Goal: Task Accomplishment & Management: Use online tool/utility

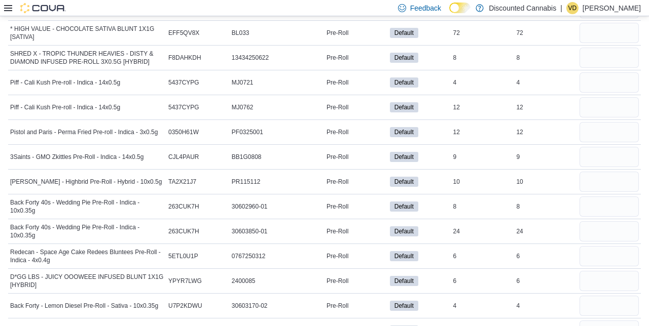
scroll to position [5756, 0]
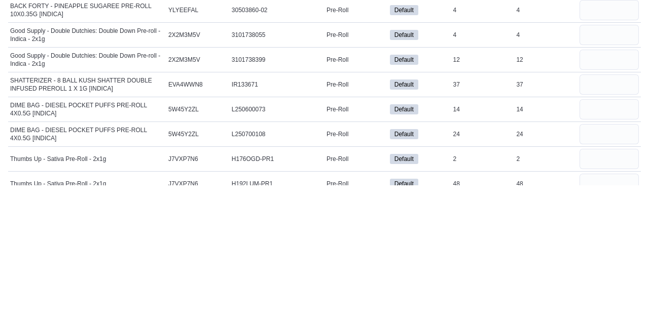
type input "*"
type input "**"
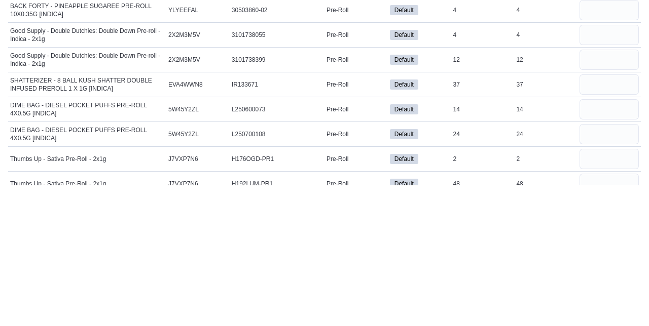
type input "**"
type input "*"
click at [607, 315] on input "number" at bounding box center [608, 325] width 59 height 20
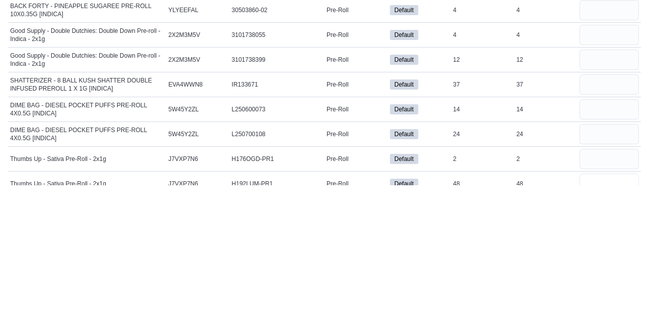
type input "**"
click at [600, 290] on input "number" at bounding box center [608, 300] width 59 height 20
click at [607, 315] on input "number" at bounding box center [608, 325] width 59 height 20
type input "**"
click at [615, 290] on input "number" at bounding box center [608, 300] width 59 height 20
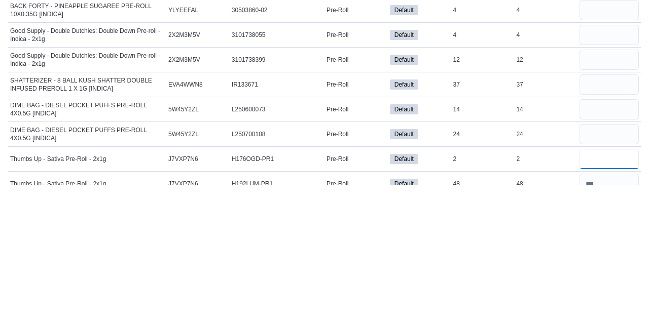
click at [607, 290] on input "*" at bounding box center [608, 300] width 59 height 20
type input "*"
click at [609, 288] on div "*" at bounding box center [608, 300] width 63 height 24
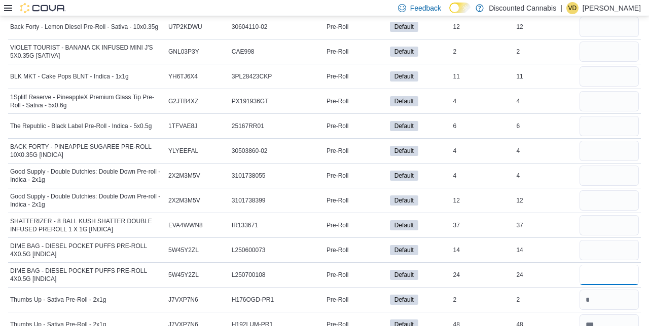
click at [596, 265] on input "number" at bounding box center [608, 275] width 59 height 20
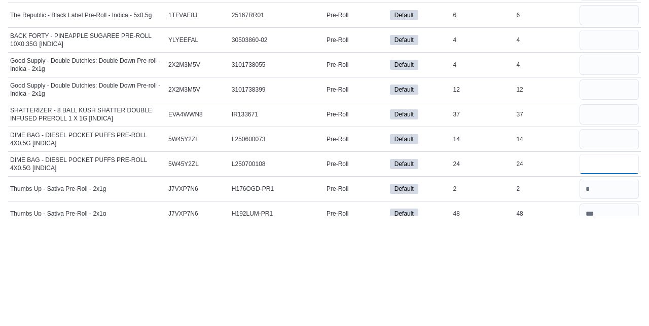
click at [601, 265] on input "number" at bounding box center [608, 275] width 59 height 20
click at [605, 240] on input "number" at bounding box center [608, 250] width 59 height 20
type input "**"
click at [595, 215] on input "number" at bounding box center [608, 225] width 59 height 20
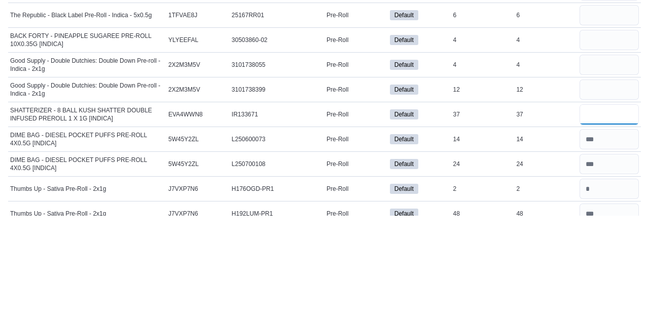
click at [602, 215] on input "**" at bounding box center [608, 225] width 59 height 20
type input "**"
click at [609, 191] on input "number" at bounding box center [608, 201] width 59 height 20
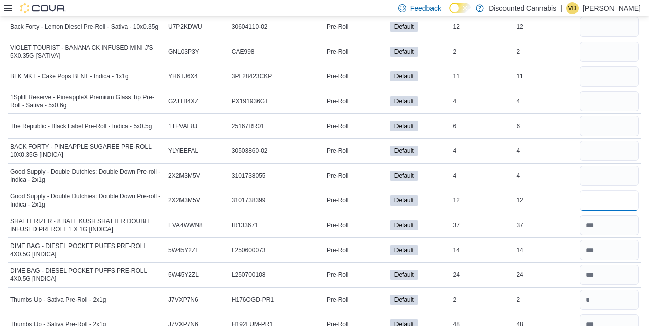
scroll to position [5554, 0]
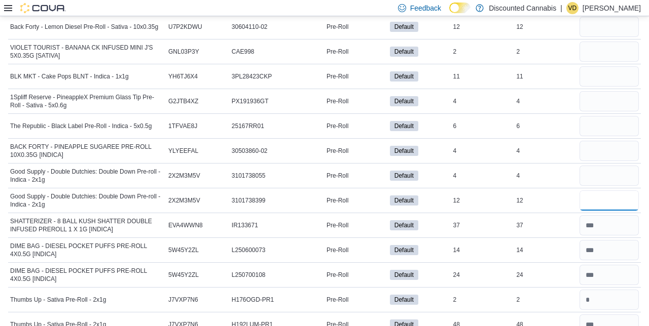
type input "**"
click at [597, 166] on input "number" at bounding box center [608, 176] width 59 height 20
type input "*"
click at [597, 141] on input "number" at bounding box center [608, 151] width 59 height 20
type input "*"
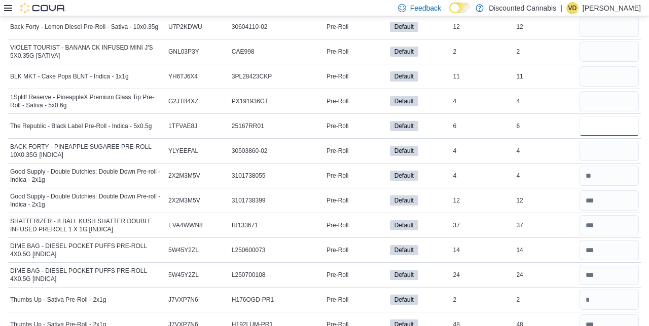
click at [603, 116] on input "number" at bounding box center [608, 126] width 59 height 20
type input "*"
click at [596, 91] on input "number" at bounding box center [608, 101] width 59 height 20
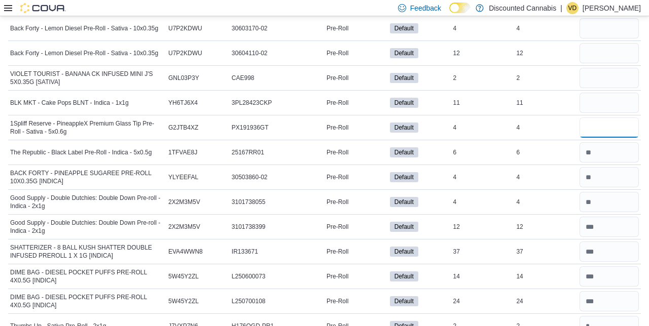
scroll to position [5728, 0]
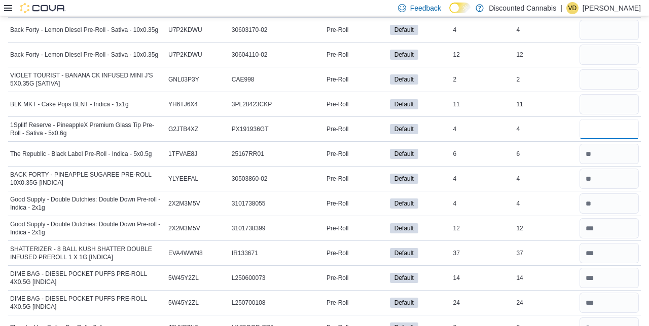
type input "*"
click at [607, 94] on input "number" at bounding box center [608, 104] width 59 height 20
type input "**"
click at [617, 69] on input "number" at bounding box center [608, 79] width 59 height 20
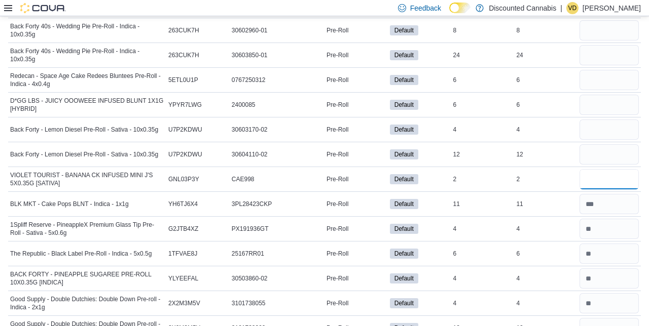
scroll to position [5626, 0]
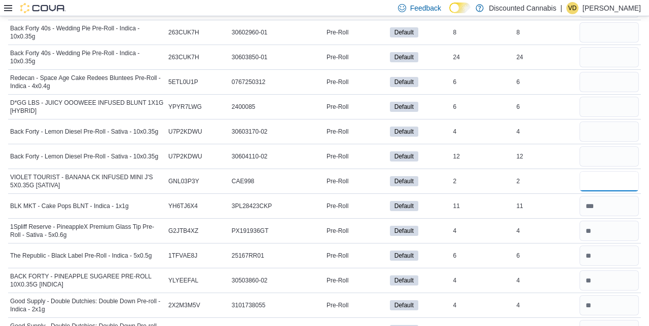
type input "*"
click at [597, 146] on input "number" at bounding box center [608, 156] width 59 height 20
type input "**"
click at [594, 122] on input "number" at bounding box center [608, 132] width 59 height 20
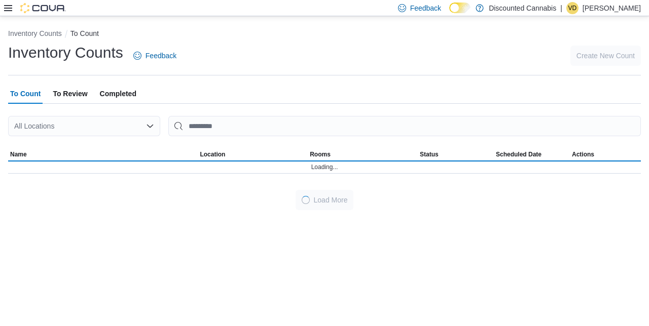
click at [140, 130] on div "All Locations" at bounding box center [84, 126] width 152 height 20
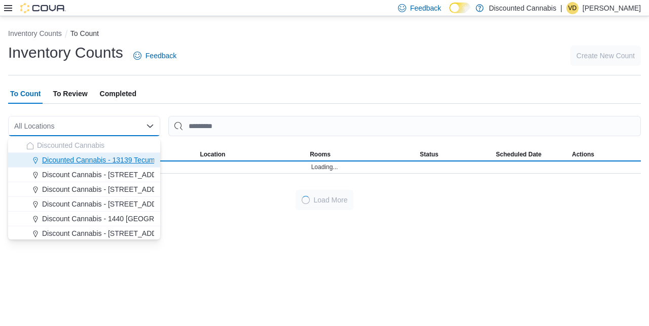
click at [149, 163] on span "Dicounted Cannabis - 13139 Tecumseh ( [GEOGRAPHIC_DATA] )" at bounding box center [146, 160] width 209 height 10
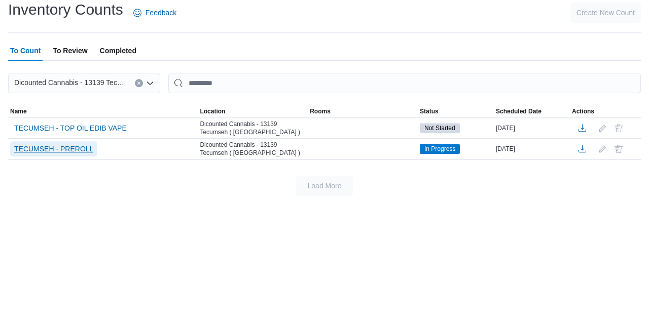
click at [63, 197] on span "TECUMSEH - PREROLL" at bounding box center [53, 192] width 79 height 10
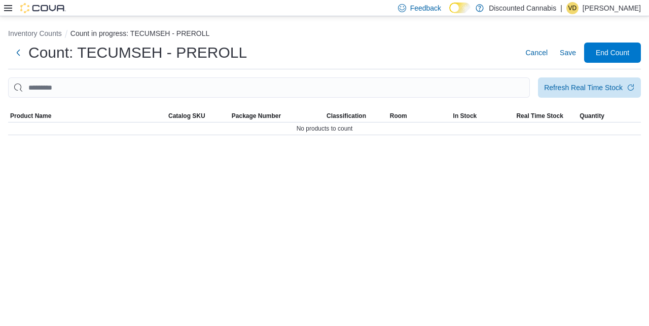
click at [74, 143] on div "Inventory Counts Count in progress: TECUMSEH - PREROLL Count: TECUMSEH - PREROL…" at bounding box center [324, 79] width 649 height 127
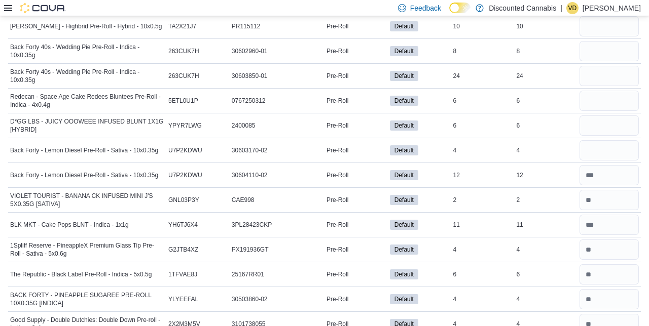
scroll to position [5606, 0]
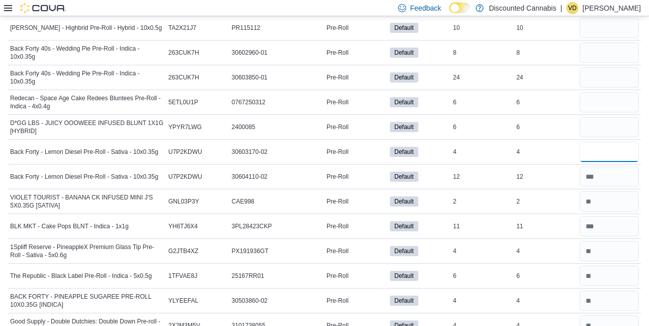
click at [603, 142] on input "number" at bounding box center [608, 152] width 59 height 20
type input "*"
click at [596, 117] on input "number" at bounding box center [608, 127] width 59 height 20
type input "*"
click at [594, 92] on input "number" at bounding box center [608, 102] width 59 height 20
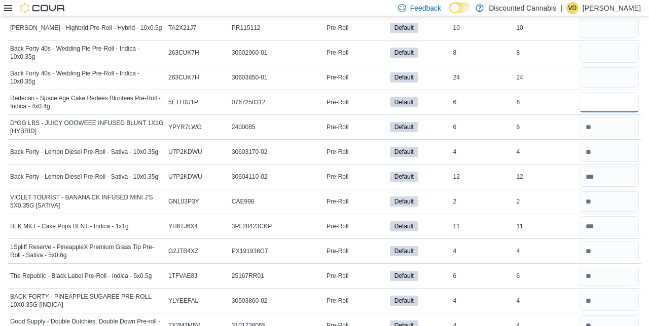
click at [602, 92] on input "number" at bounding box center [608, 102] width 59 height 20
type input "*"
click at [606, 67] on input "number" at bounding box center [608, 77] width 59 height 20
type input "**"
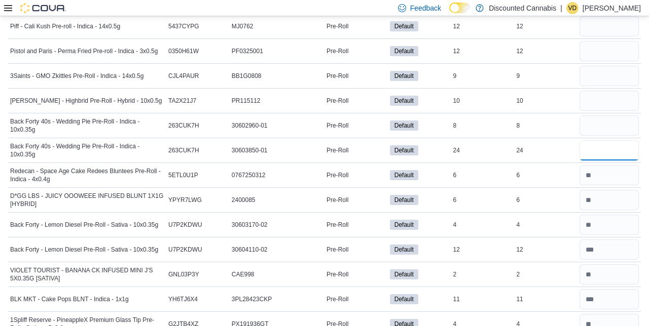
scroll to position [5530, 0]
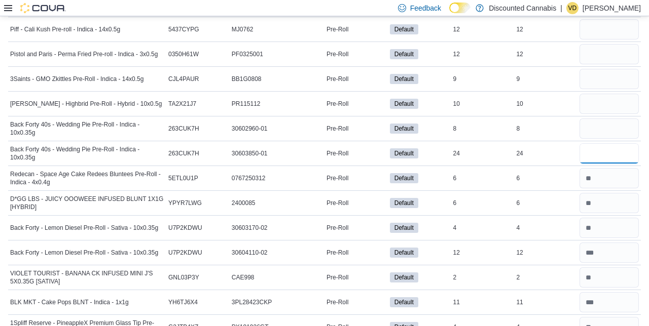
type input "**"
click at [615, 119] on input "number" at bounding box center [608, 129] width 59 height 20
type input "*"
click at [600, 94] on input "number" at bounding box center [608, 104] width 59 height 20
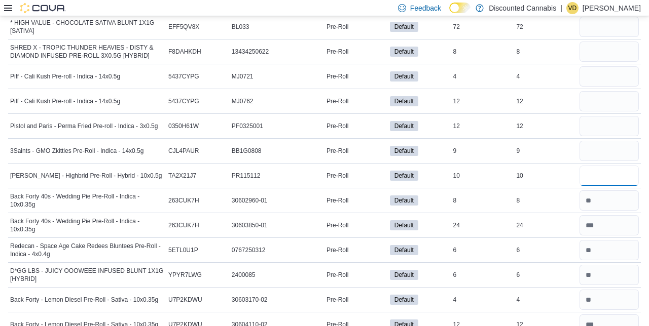
scroll to position [5453, 0]
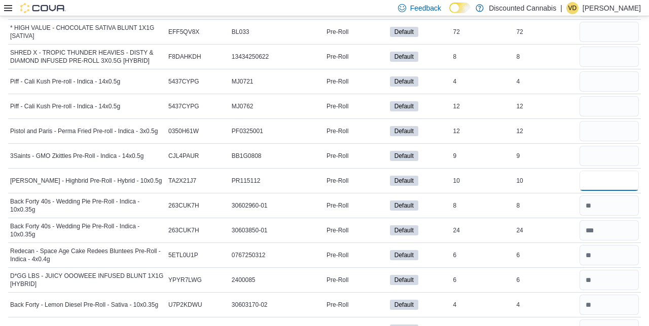
type input "**"
click at [616, 146] on input "number" at bounding box center [608, 156] width 59 height 20
type input "*"
click at [607, 121] on input "number" at bounding box center [608, 131] width 59 height 20
type input "**"
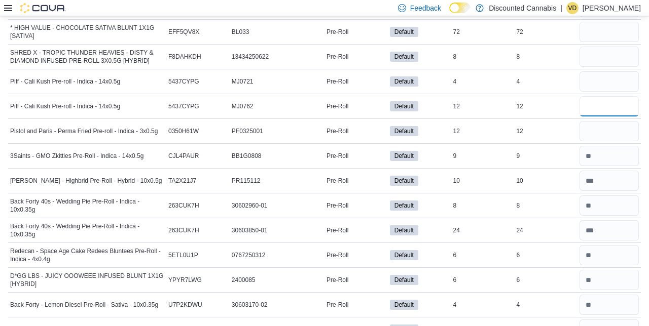
click at [623, 96] on input "number" at bounding box center [608, 106] width 59 height 20
type input "**"
click at [608, 71] on input "number" at bounding box center [608, 81] width 59 height 20
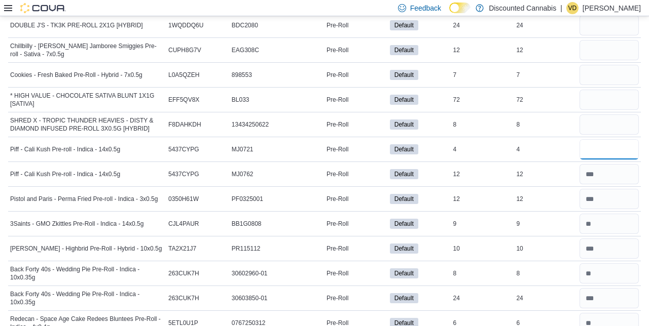
scroll to position [5347, 0]
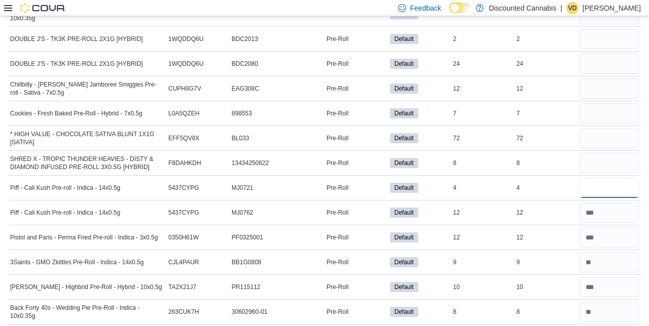
type input "*"
click at [614, 153] on input "number" at bounding box center [608, 163] width 59 height 20
type input "*"
click at [599, 128] on input "number" at bounding box center [608, 138] width 59 height 20
type input "**"
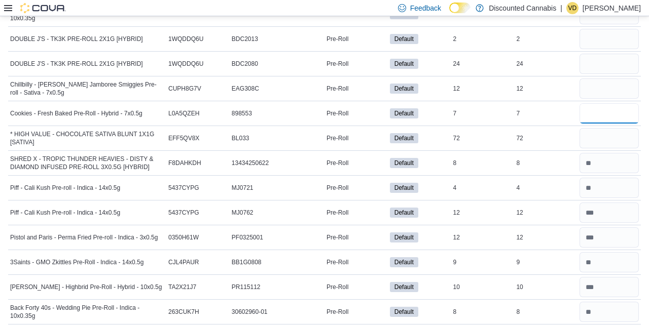
click at [607, 103] on input "number" at bounding box center [608, 113] width 59 height 20
type input "*"
click at [595, 79] on input "number" at bounding box center [608, 89] width 59 height 20
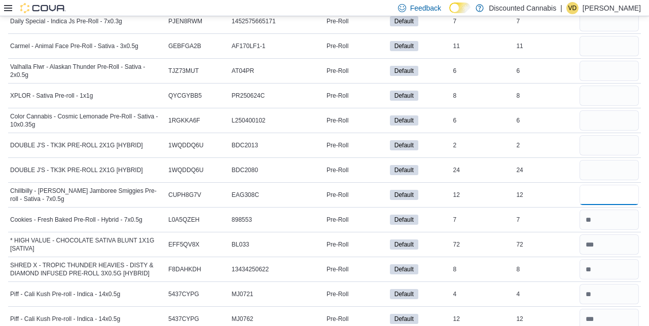
scroll to position [5237, 0]
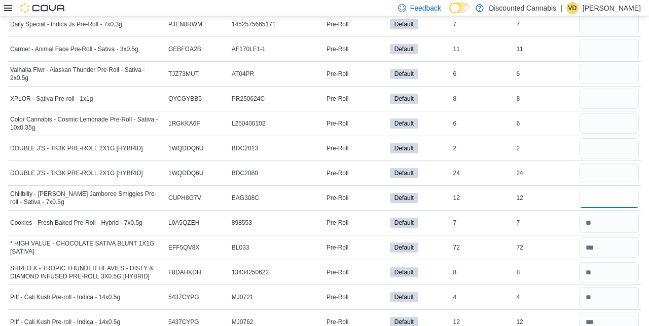
type input "**"
click at [620, 163] on input "number" at bounding box center [608, 173] width 59 height 20
type input "**"
click at [614, 138] on input "number" at bounding box center [608, 148] width 59 height 20
type input "*"
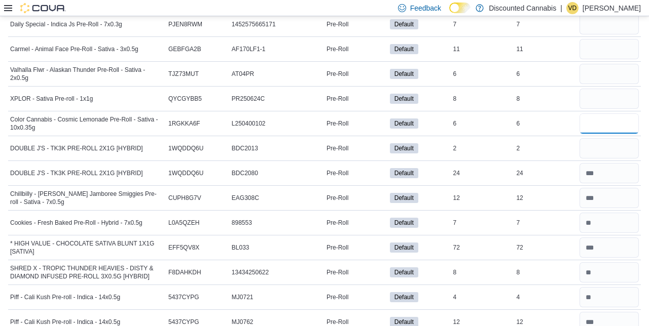
click at [602, 113] on input "number" at bounding box center [608, 123] width 59 height 20
type input "*"
click at [626, 89] on input "number" at bounding box center [608, 99] width 59 height 20
type input "*"
click at [599, 64] on input "number" at bounding box center [608, 74] width 59 height 20
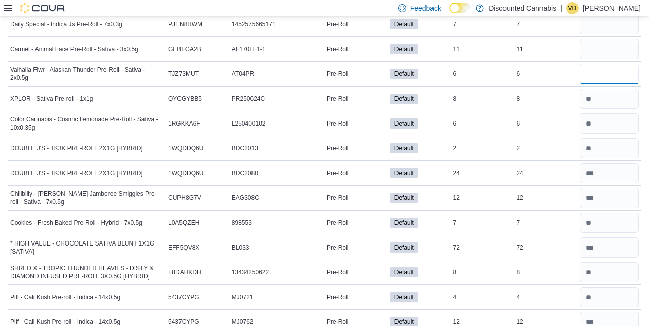
click at [599, 64] on input "number" at bounding box center [608, 74] width 59 height 20
type input "*"
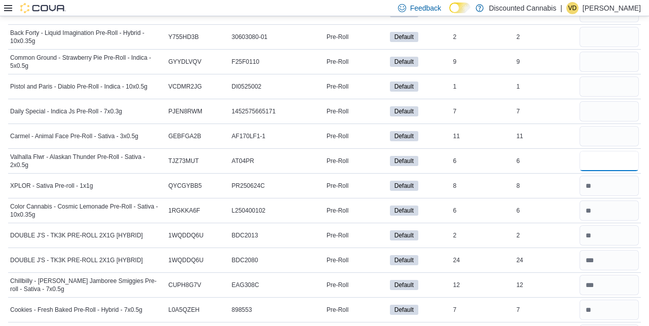
scroll to position [5132, 0]
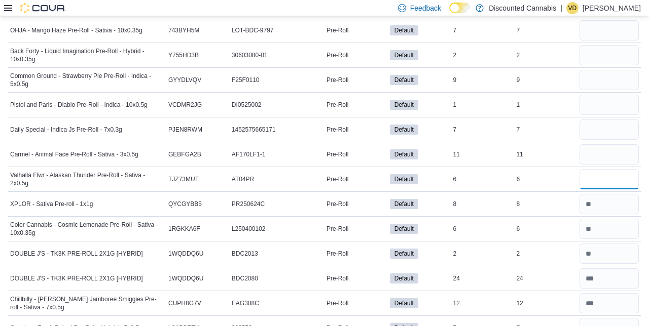
type input "*"
click at [613, 144] on input "number" at bounding box center [608, 154] width 59 height 20
type input "**"
click at [599, 120] on input "number" at bounding box center [608, 130] width 59 height 20
type input "*"
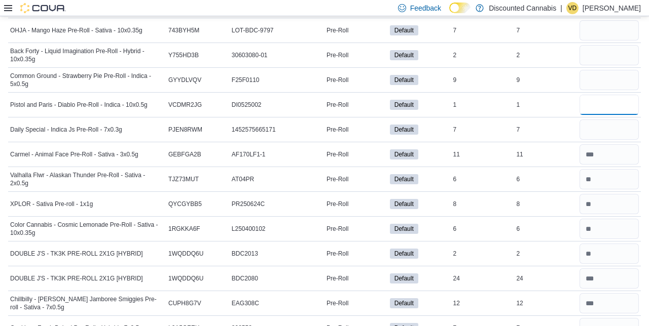
click at [602, 95] on input "number" at bounding box center [608, 105] width 59 height 20
type input "*"
click at [588, 70] on input "number" at bounding box center [608, 80] width 59 height 20
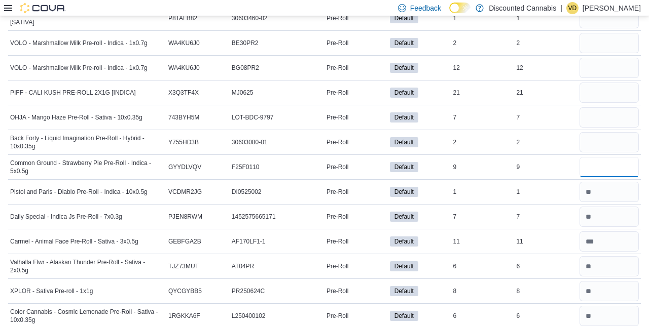
scroll to position [5045, 0]
type input "*"
click at [594, 132] on input "number" at bounding box center [608, 142] width 59 height 20
type input "*"
click at [595, 107] on input "number" at bounding box center [608, 117] width 59 height 20
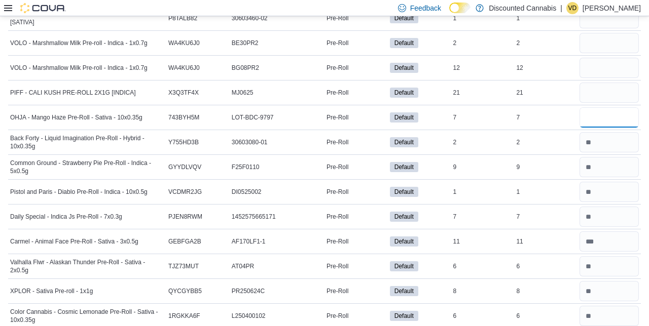
type input "*"
click at [600, 83] on input "number" at bounding box center [608, 93] width 59 height 20
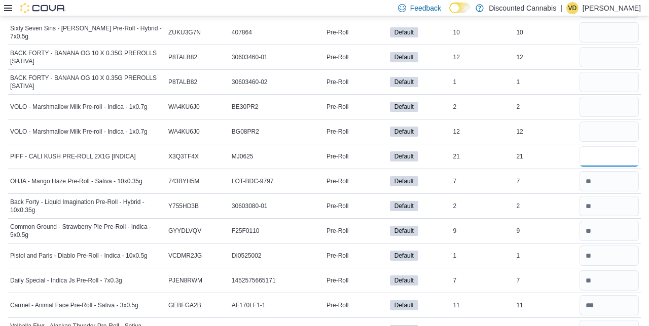
scroll to position [4980, 0]
type input "**"
click at [613, 122] on input "number" at bounding box center [608, 132] width 59 height 20
type input "**"
click at [596, 97] on input "number" at bounding box center [608, 107] width 59 height 20
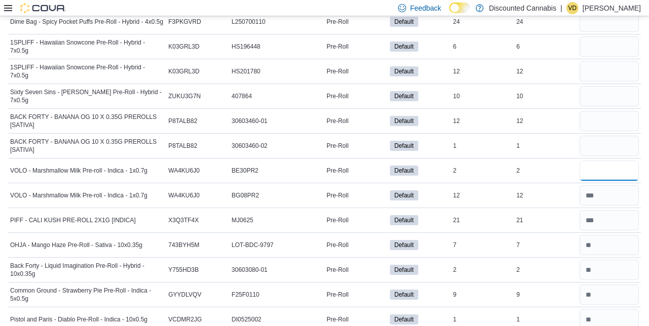
scroll to position [4915, 0]
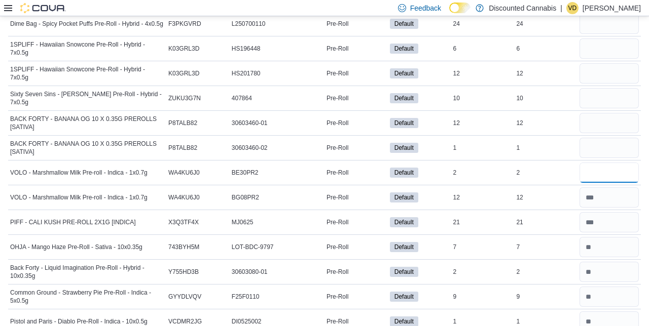
type input "*"
click at [609, 138] on input "number" at bounding box center [608, 148] width 59 height 20
type input "*"
click at [611, 86] on div at bounding box center [608, 98] width 63 height 24
click at [596, 113] on input "number" at bounding box center [608, 123] width 59 height 20
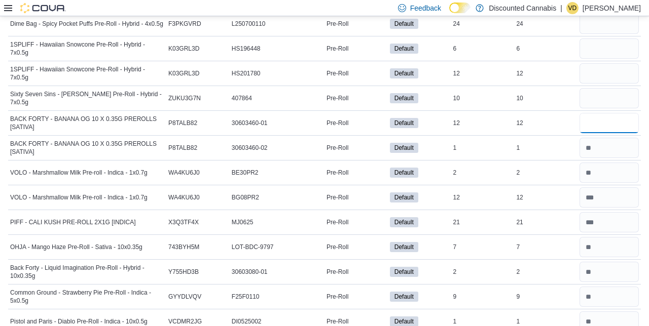
type input "**"
click at [611, 88] on input "number" at bounding box center [608, 98] width 59 height 20
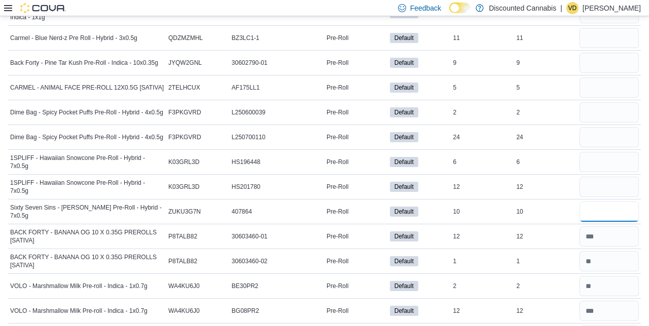
scroll to position [4800, 0]
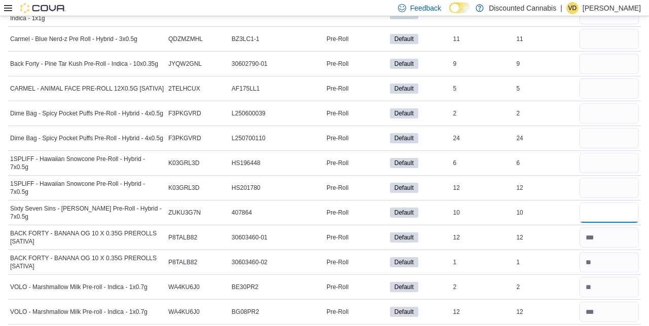
type input "**"
click at [608, 178] on input "number" at bounding box center [608, 188] width 59 height 20
type input "**"
click at [614, 153] on input "number" at bounding box center [608, 163] width 59 height 20
type input "*"
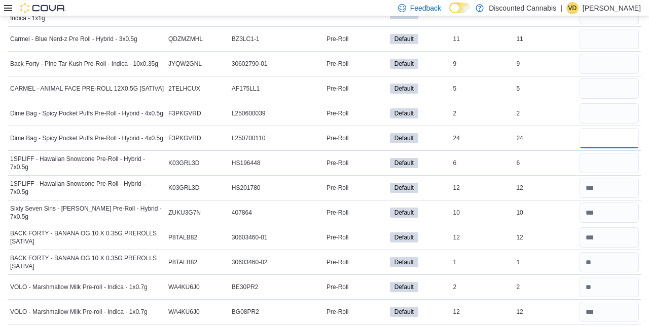
click at [616, 128] on input "number" at bounding box center [608, 138] width 59 height 20
type input "**"
click at [603, 103] on input "number" at bounding box center [608, 113] width 59 height 20
type input "*"
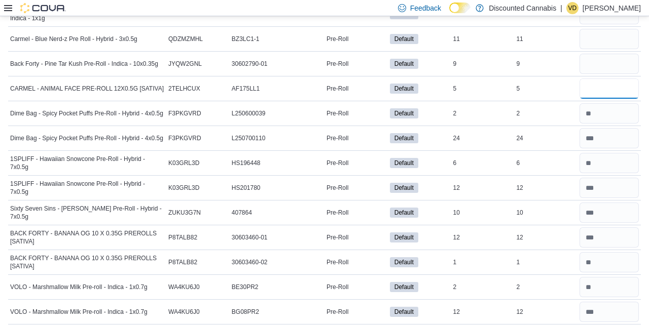
click at [594, 79] on input "number" at bounding box center [608, 89] width 59 height 20
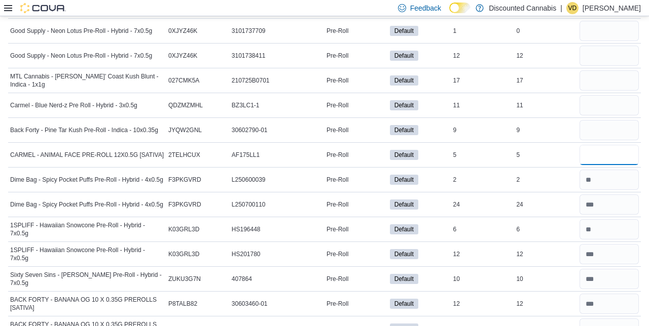
scroll to position [4733, 0]
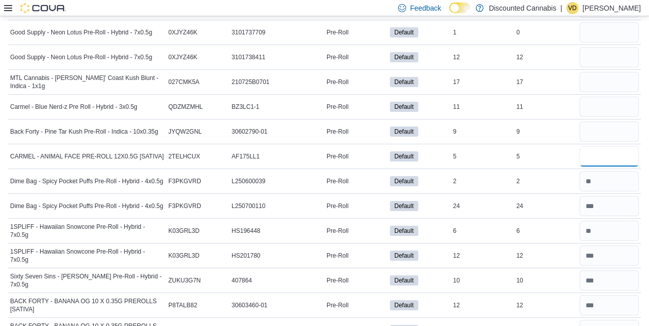
type input "*"
click at [610, 122] on input "number" at bounding box center [608, 132] width 59 height 20
type input "*"
click at [594, 97] on input "number" at bounding box center [608, 107] width 59 height 20
type input "**"
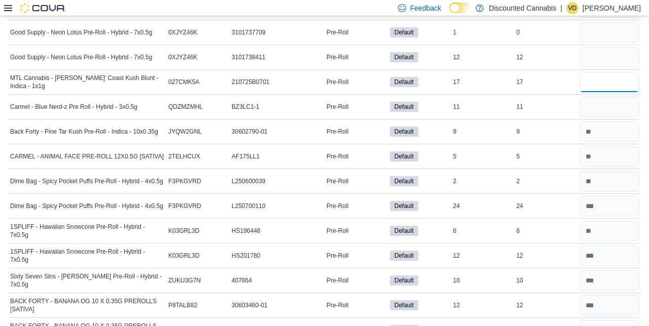
click at [598, 72] on input "number" at bounding box center [608, 82] width 59 height 20
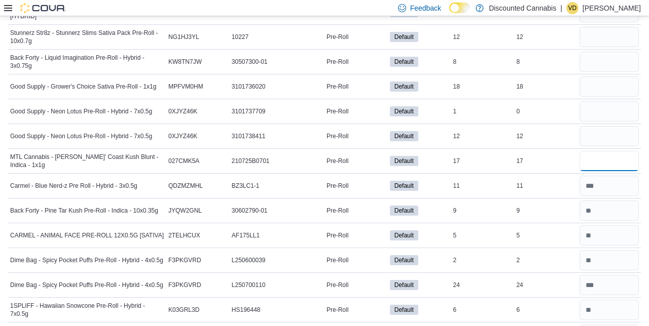
scroll to position [4652, 0]
type input "**"
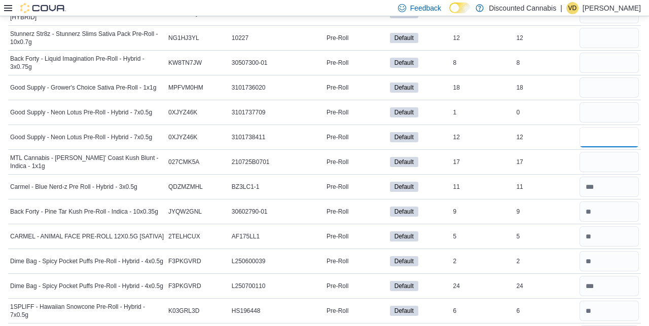
click at [608, 127] on input "number" at bounding box center [608, 137] width 59 height 20
type input "**"
click at [606, 102] on input "number" at bounding box center [608, 112] width 59 height 20
type input "*"
click at [599, 78] on input "number" at bounding box center [608, 88] width 59 height 20
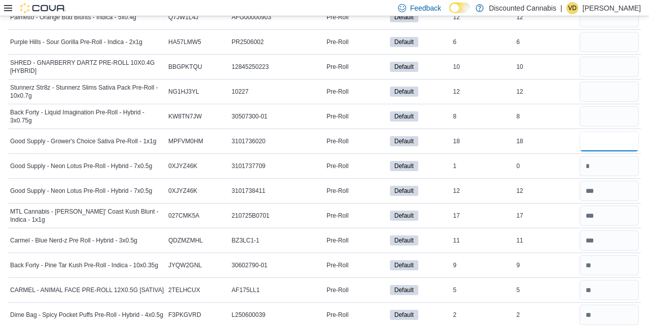
scroll to position [4598, 0]
type input "**"
click at [594, 107] on input "number" at bounding box center [608, 117] width 59 height 20
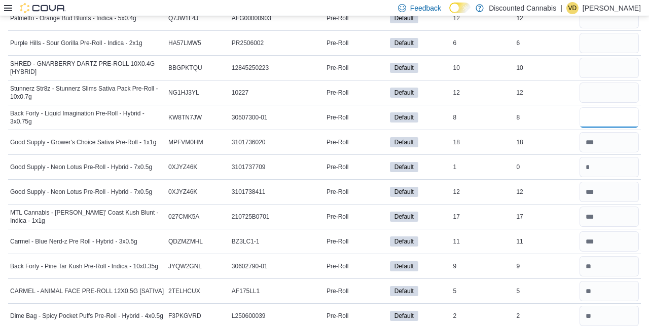
type input "*"
click at [617, 83] on input "number" at bounding box center [608, 93] width 59 height 20
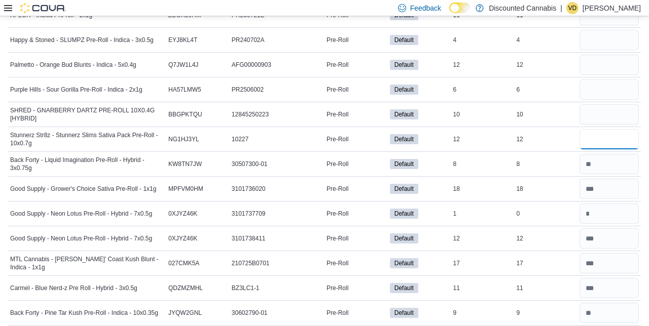
scroll to position [4550, 0]
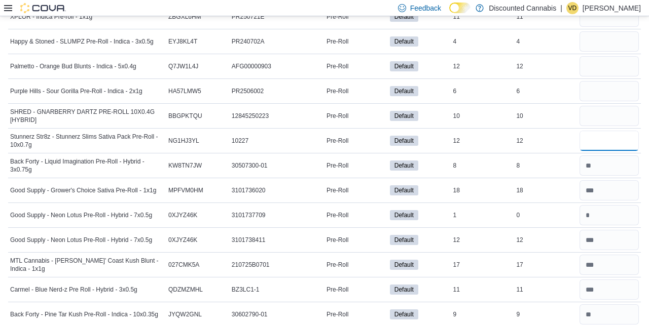
type input "**"
click at [604, 106] on input "number" at bounding box center [608, 116] width 59 height 20
type input "**"
click at [614, 81] on input "number" at bounding box center [608, 91] width 59 height 20
type input "*"
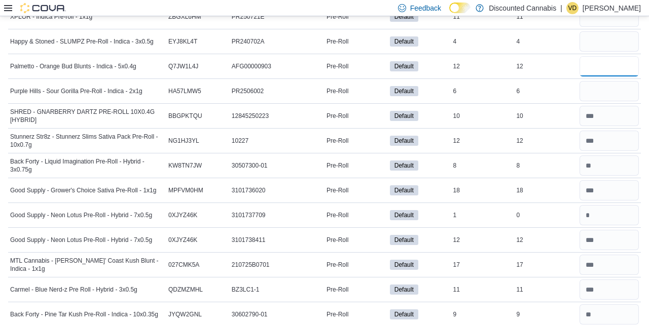
click at [607, 56] on input "number" at bounding box center [608, 66] width 59 height 20
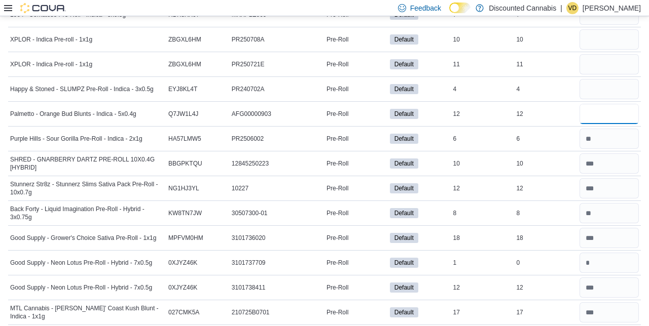
scroll to position [4500, 0]
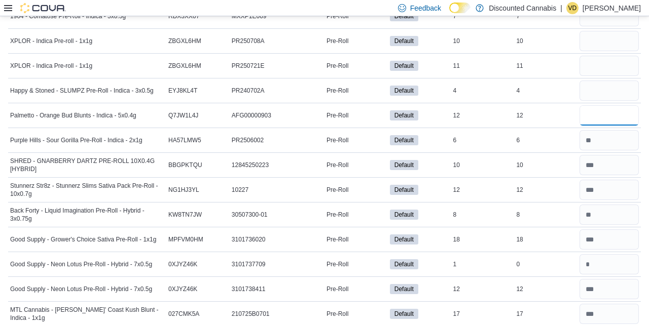
type input "**"
click at [610, 81] on input "number" at bounding box center [608, 91] width 59 height 20
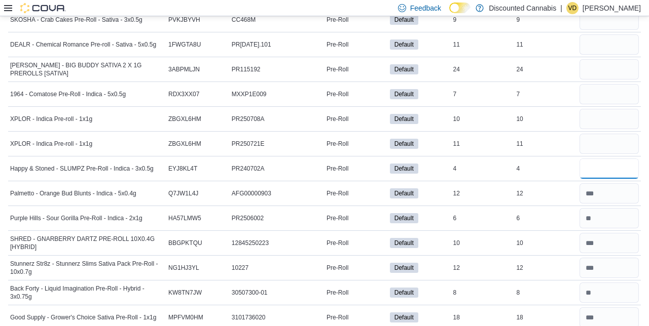
scroll to position [4413, 0]
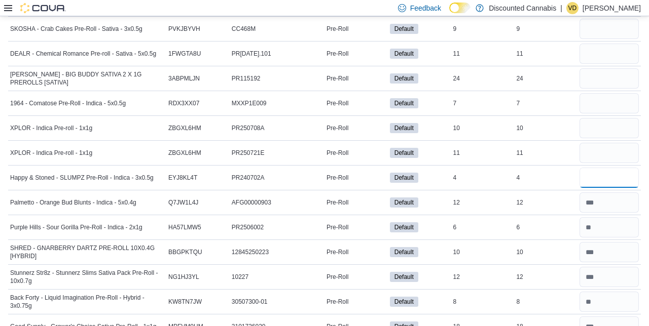
type input "*"
click at [598, 143] on input "number" at bounding box center [608, 153] width 59 height 20
type input "**"
click at [598, 118] on input "number" at bounding box center [608, 128] width 59 height 20
type input "**"
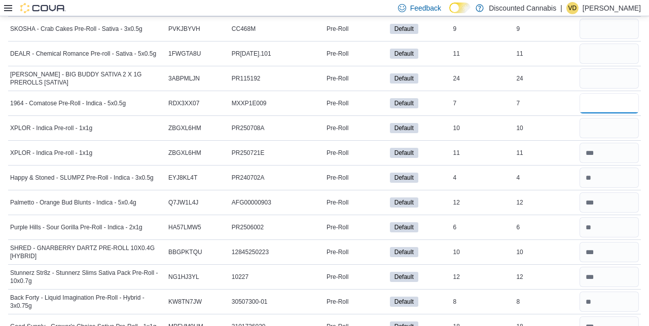
click at [611, 93] on input "number" at bounding box center [608, 103] width 59 height 20
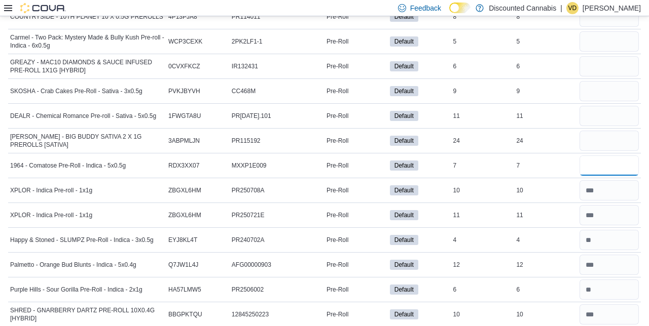
scroll to position [4350, 0]
type input "*"
click at [601, 131] on input "number" at bounding box center [608, 141] width 59 height 20
type input "**"
click at [622, 106] on input "number" at bounding box center [608, 116] width 59 height 20
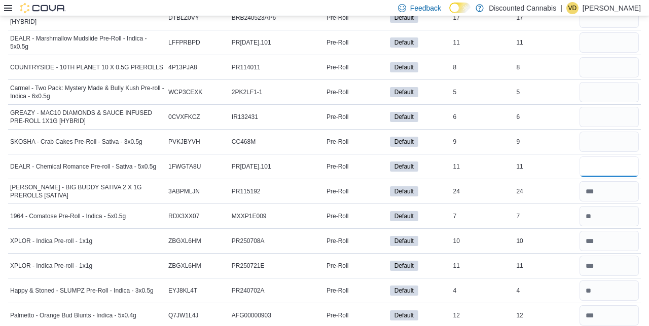
scroll to position [4300, 0]
type input "**"
click at [587, 132] on input "number" at bounding box center [608, 142] width 59 height 20
type input "*"
click at [594, 107] on input "number" at bounding box center [608, 117] width 59 height 20
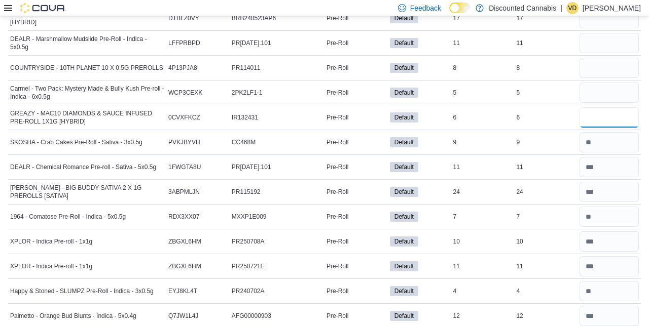
type input "*"
click at [607, 83] on input "number" at bounding box center [608, 93] width 59 height 20
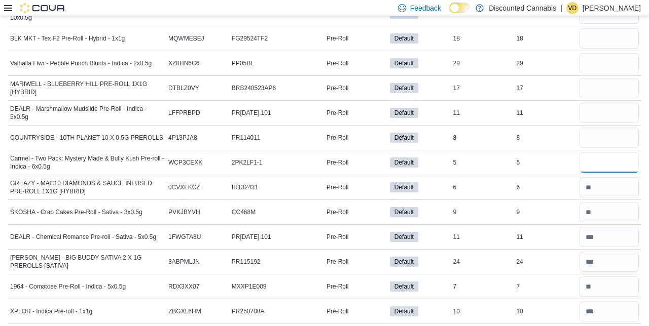
scroll to position [4226, 0]
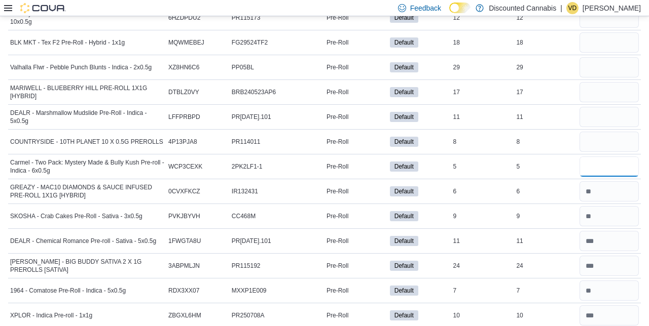
type input "*"
click at [597, 132] on input "number" at bounding box center [608, 142] width 59 height 20
type input "*"
click at [598, 107] on input "number" at bounding box center [608, 117] width 59 height 20
type input "**"
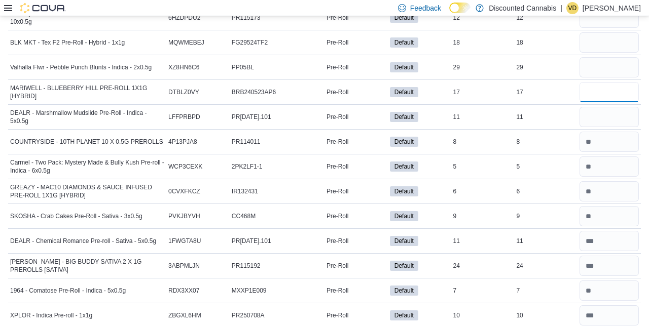
click at [614, 82] on input "number" at bounding box center [608, 92] width 59 height 20
type input "**"
click at [616, 57] on input "number" at bounding box center [608, 67] width 59 height 20
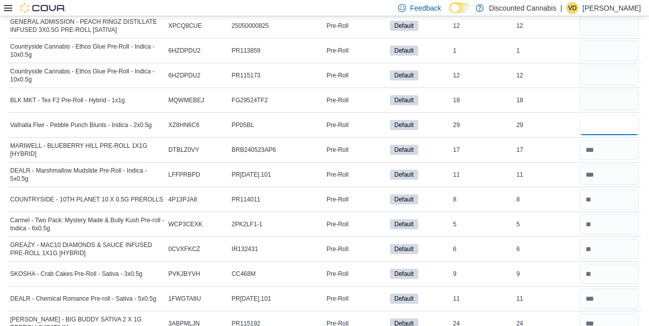
scroll to position [4168, 0]
type input "**"
click at [615, 90] on input "number" at bounding box center [608, 100] width 59 height 20
type input "**"
click at [598, 65] on input "number" at bounding box center [608, 75] width 59 height 20
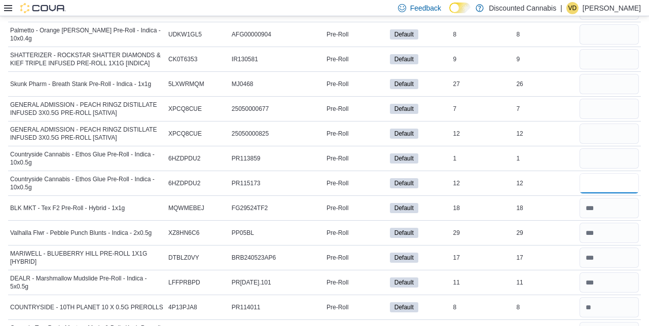
scroll to position [4057, 0]
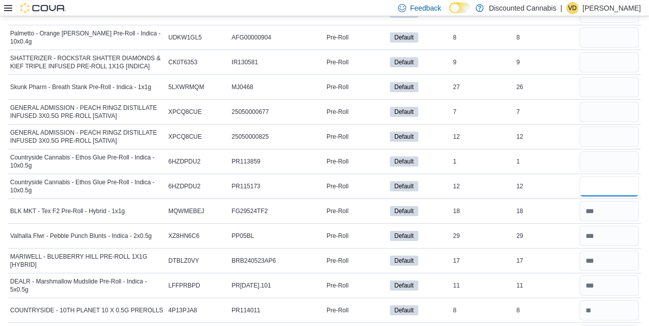
type input "**"
click at [605, 152] on input "number" at bounding box center [608, 162] width 59 height 20
type input "*"
click at [594, 127] on input "number" at bounding box center [608, 137] width 59 height 20
type input "**"
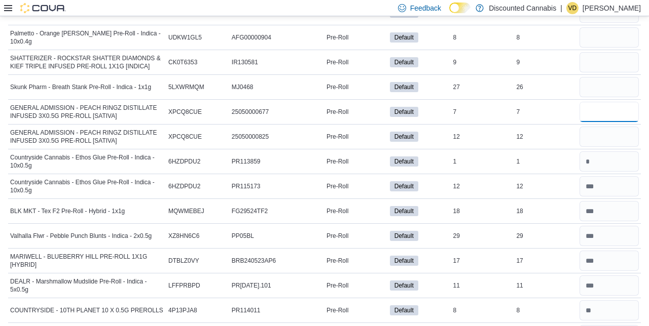
click at [609, 102] on input "number" at bounding box center [608, 112] width 59 height 20
type input "*"
click at [596, 77] on input "number" at bounding box center [608, 87] width 59 height 20
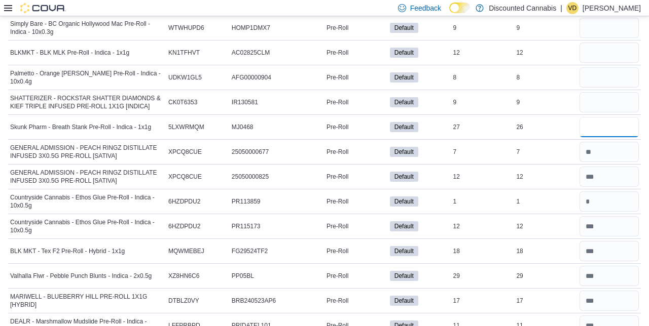
scroll to position [4013, 0]
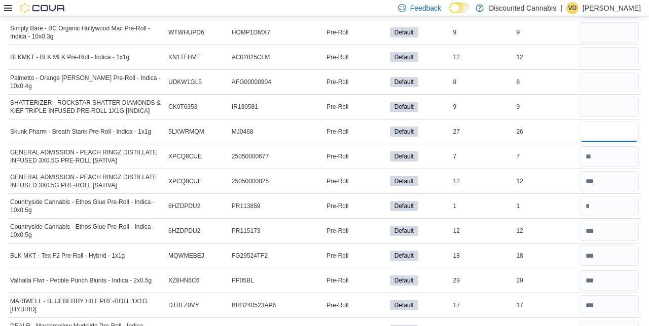
type input "**"
click at [602, 97] on input "number" at bounding box center [608, 107] width 59 height 20
type input "**"
click at [600, 72] on input "number" at bounding box center [608, 82] width 59 height 20
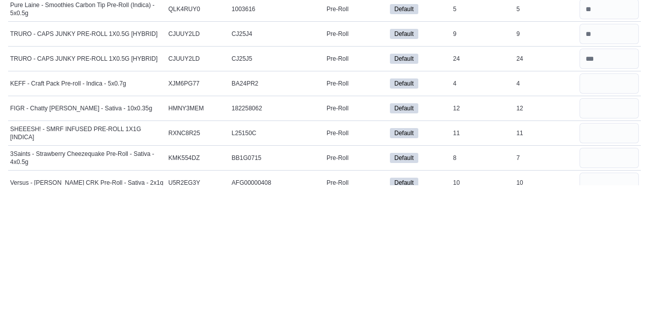
scroll to position [187, 0]
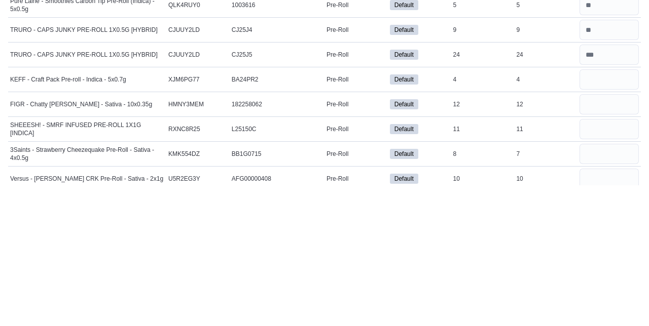
type input "*"
click at [594, 222] on input "number" at bounding box center [608, 220] width 59 height 20
type input "*"
type input "**"
click at [456, 301] on td "In Stock 8" at bounding box center [482, 295] width 63 height 25
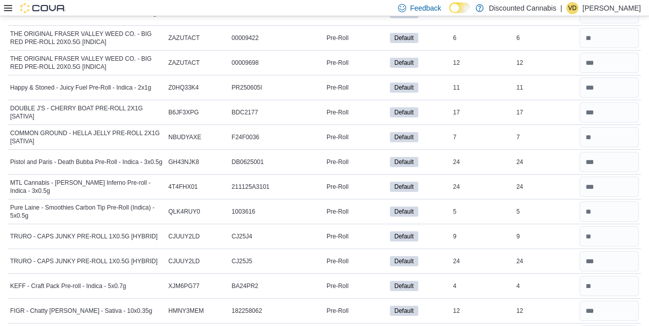
scroll to position [319, 0]
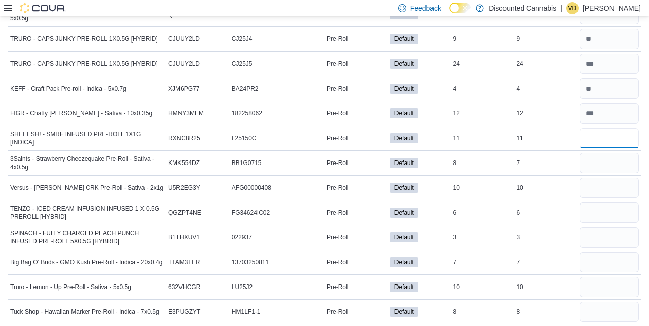
click at [596, 137] on input "number" at bounding box center [608, 138] width 59 height 20
type input "**"
type input "*"
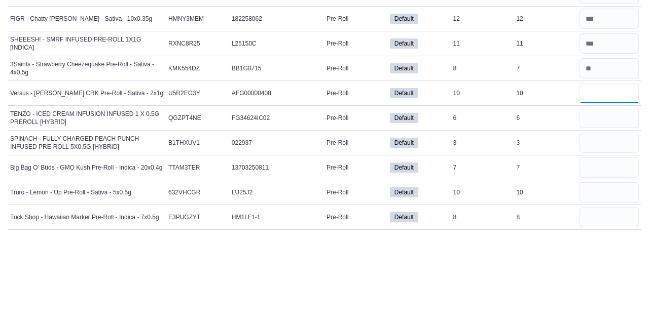
scroll to position [413, 0]
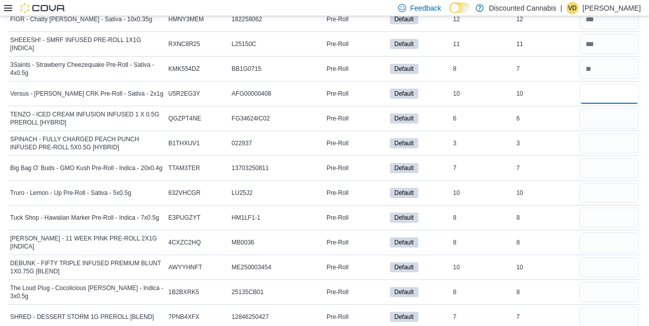
click at [602, 94] on input "number" at bounding box center [608, 94] width 59 height 20
type input "**"
type input "*"
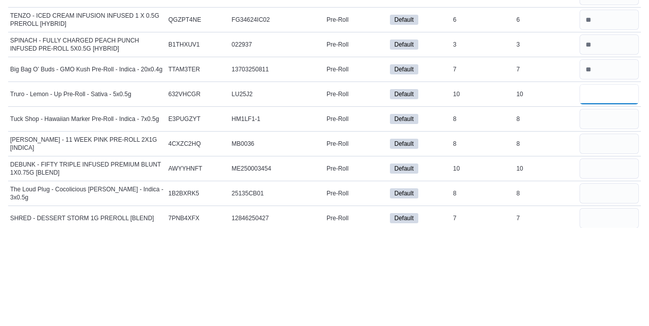
type input "**"
type input "*"
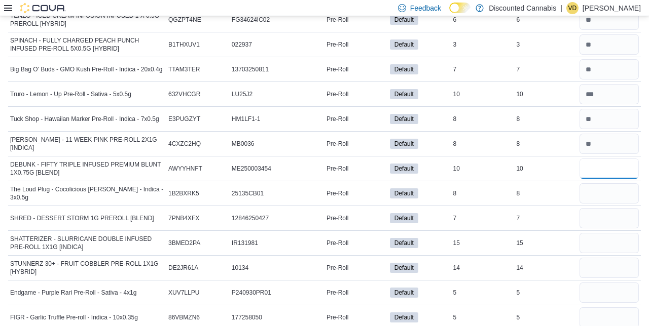
type input "*"
type input "**"
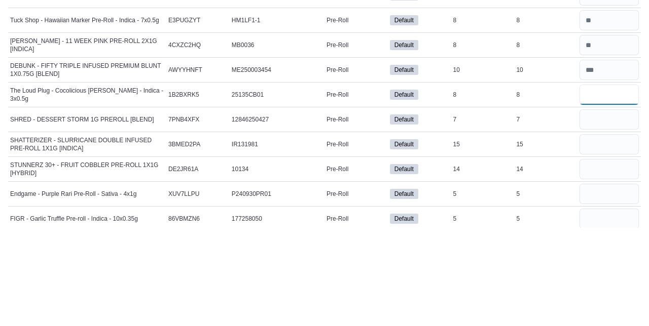
type input "*"
click at [597, 190] on input "number" at bounding box center [608, 193] width 59 height 20
type input "*"
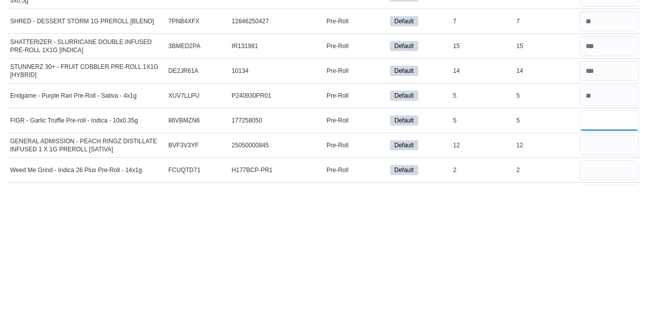
scroll to position [709, 0]
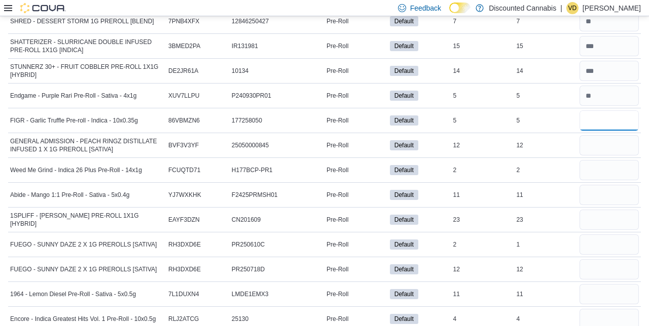
click at [600, 118] on input "number" at bounding box center [608, 120] width 59 height 20
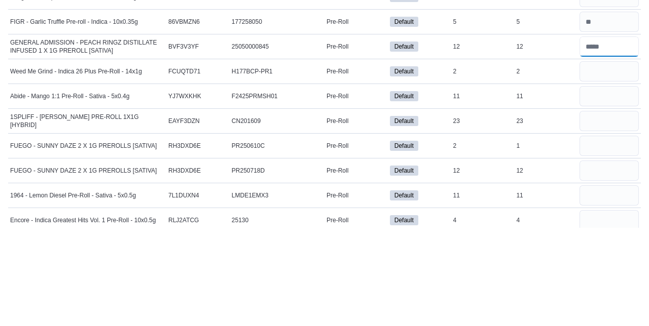
click at [613, 144] on input "number" at bounding box center [608, 145] width 59 height 20
click at [588, 243] on input "number" at bounding box center [608, 245] width 59 height 20
click at [596, 241] on input "number" at bounding box center [608, 245] width 59 height 20
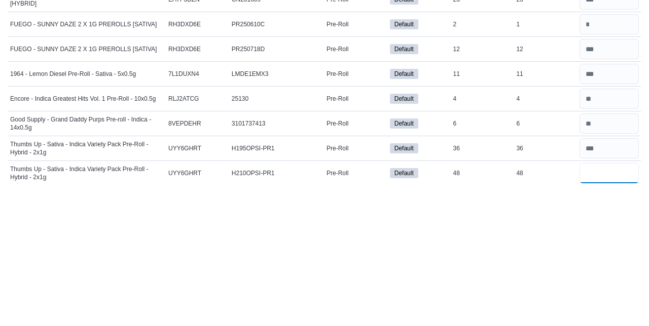
scroll to position [864, 0]
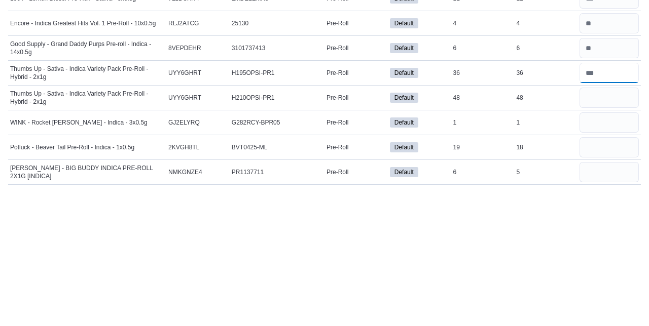
click at [613, 210] on input "number" at bounding box center [608, 214] width 59 height 20
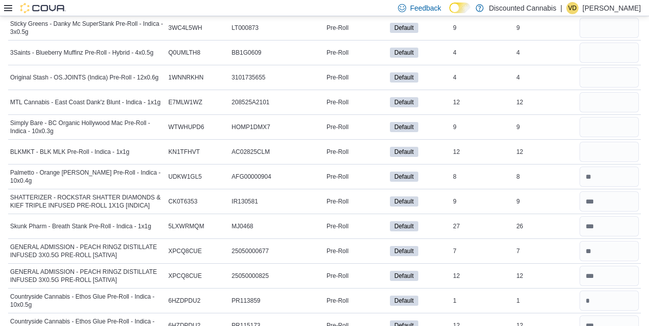
scroll to position [3913, 0]
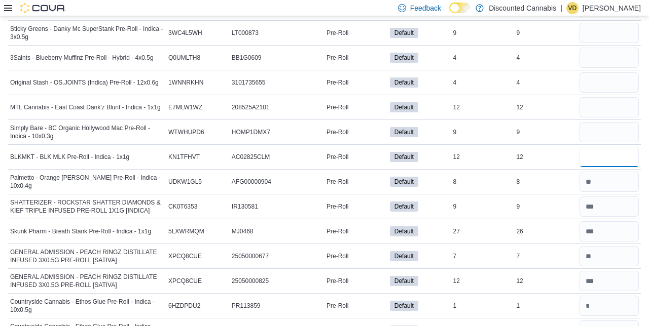
click at [601, 147] on input "number" at bounding box center [608, 157] width 59 height 20
click at [621, 122] on input "number" at bounding box center [608, 132] width 59 height 20
click at [602, 122] on input "*" at bounding box center [608, 132] width 59 height 20
click at [595, 97] on input "number" at bounding box center [608, 107] width 59 height 20
click at [610, 72] on input "number" at bounding box center [608, 82] width 59 height 20
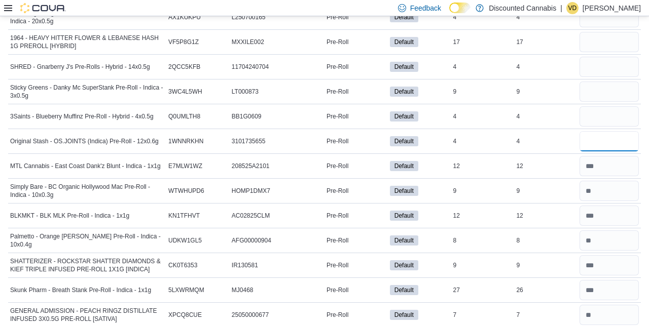
scroll to position [3852, 0]
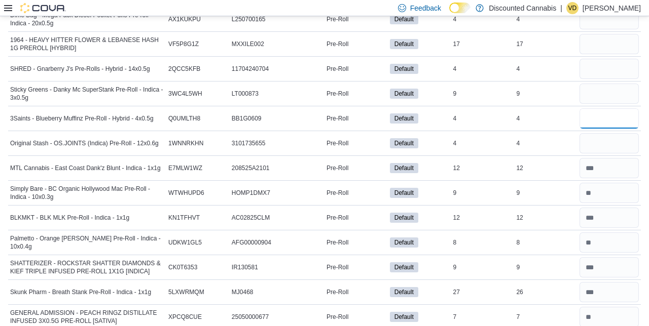
click at [613, 108] on input "number" at bounding box center [608, 118] width 59 height 20
click at [611, 84] on input "number" at bounding box center [608, 94] width 59 height 20
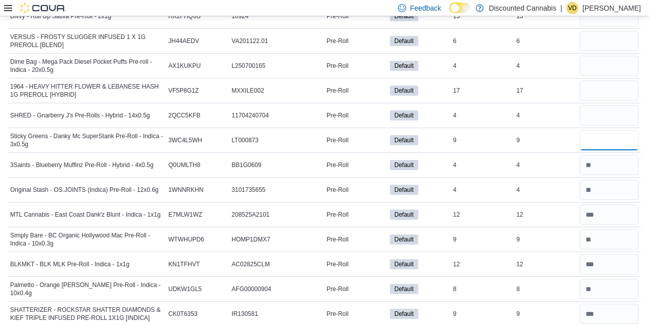
scroll to position [3805, 0]
click at [622, 106] on input "number" at bounding box center [608, 116] width 59 height 20
click at [605, 81] on input "number" at bounding box center [608, 91] width 59 height 20
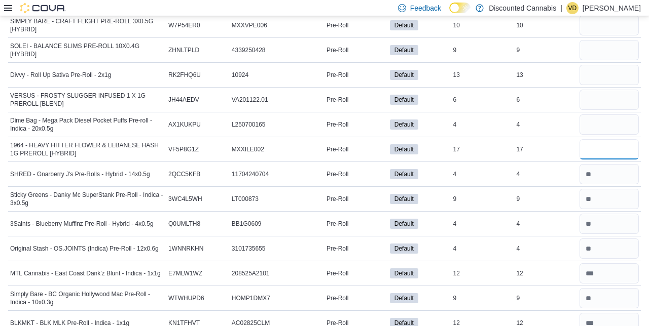
scroll to position [3746, 0]
click at [625, 115] on input "number" at bounding box center [608, 125] width 59 height 20
click at [600, 90] on input "number" at bounding box center [608, 100] width 59 height 20
click at [598, 65] on input "number" at bounding box center [608, 75] width 59 height 20
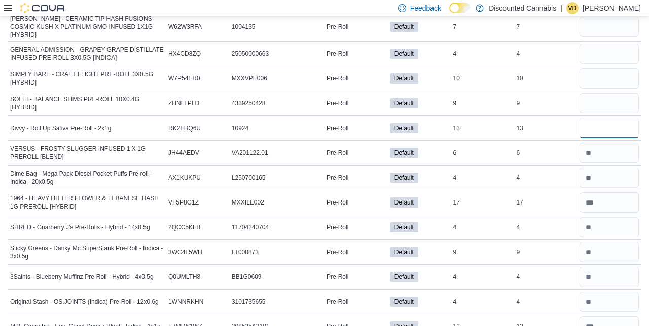
scroll to position [3693, 0]
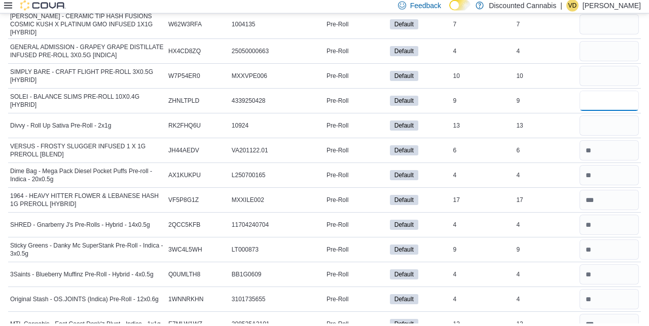
click at [601, 93] on input "number" at bounding box center [608, 103] width 59 height 20
click at [598, 68] on input "number" at bounding box center [608, 78] width 59 height 20
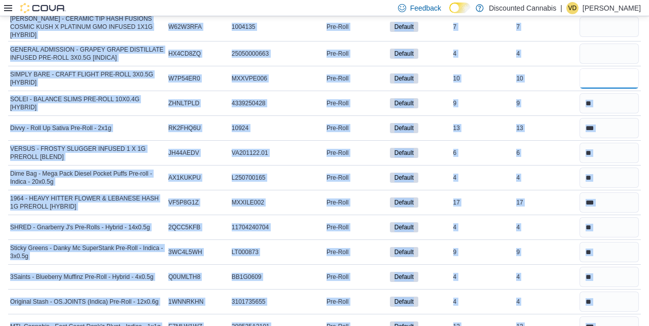
click at [603, 68] on input "number" at bounding box center [608, 78] width 59 height 20
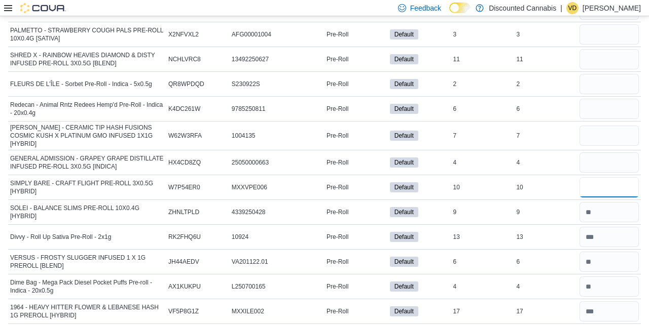
scroll to position [3582, 0]
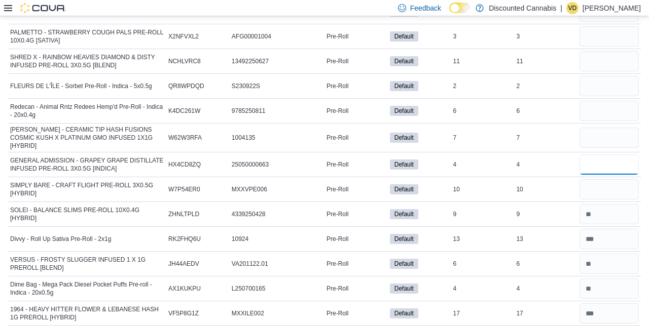
click at [603, 155] on input "number" at bounding box center [608, 165] width 59 height 20
click at [615, 128] on input "number" at bounding box center [608, 138] width 59 height 20
click at [601, 101] on input "number" at bounding box center [608, 111] width 59 height 20
click at [596, 76] on input "number" at bounding box center [608, 86] width 59 height 20
click at [608, 51] on input "number" at bounding box center [608, 61] width 59 height 20
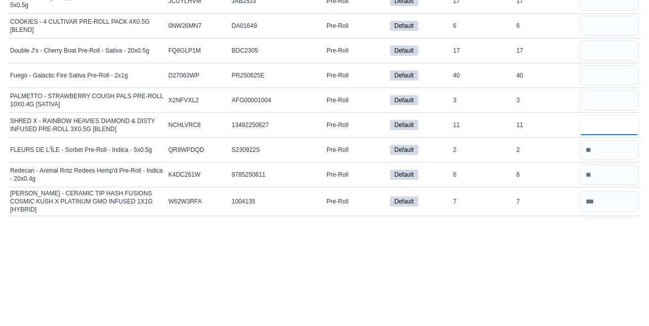
scroll to position [3411, 0]
click at [603, 198] on input "number" at bounding box center [608, 208] width 59 height 20
click at [596, 173] on input "number" at bounding box center [608, 183] width 59 height 20
click at [597, 148] on input "number" at bounding box center [608, 158] width 59 height 20
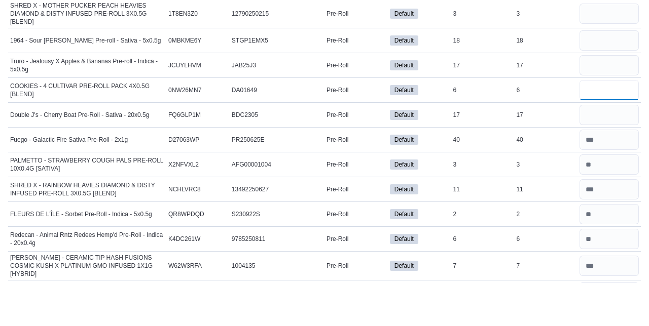
click at [604, 123] on input "number" at bounding box center [608, 133] width 59 height 20
click at [621, 98] on input "number" at bounding box center [608, 108] width 59 height 20
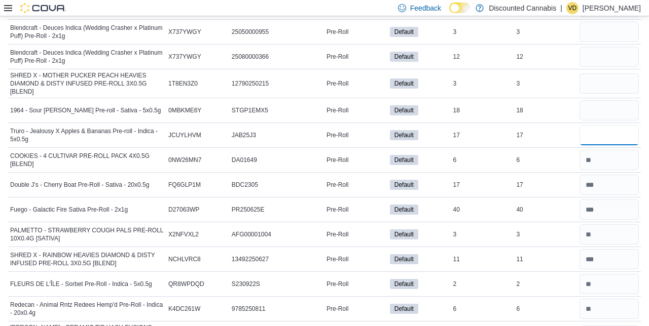
scroll to position [3380, 0]
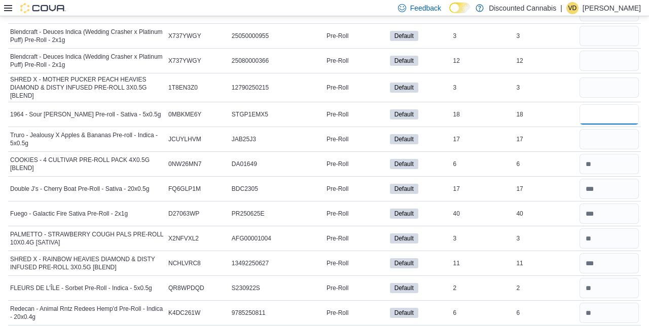
click at [614, 104] on input "number" at bounding box center [608, 114] width 59 height 20
click at [617, 78] on input "number" at bounding box center [608, 88] width 59 height 20
click at [606, 51] on input "number" at bounding box center [608, 61] width 59 height 20
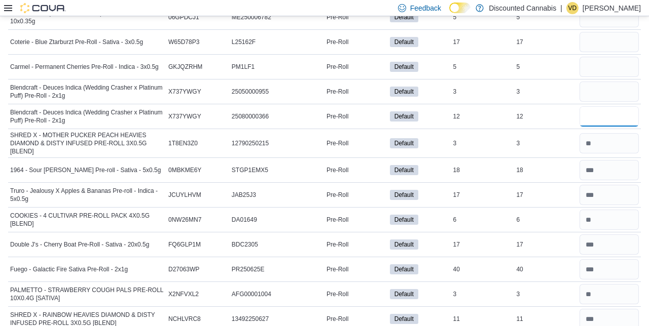
scroll to position [3320, 0]
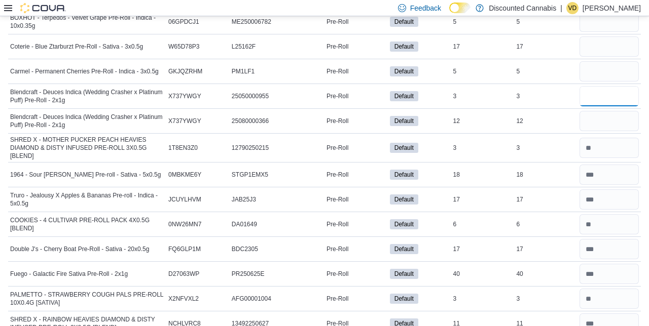
click at [603, 86] on input "number" at bounding box center [608, 96] width 59 height 20
click at [606, 61] on input "number" at bounding box center [608, 71] width 59 height 20
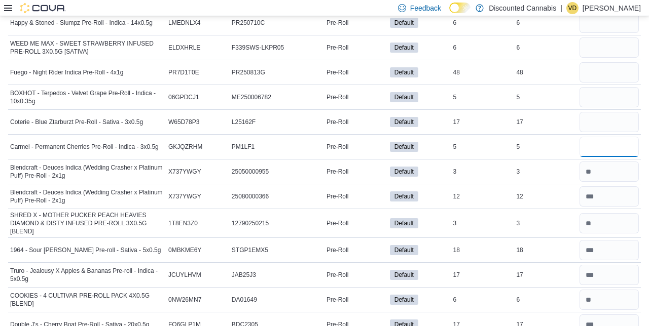
scroll to position [3240, 0]
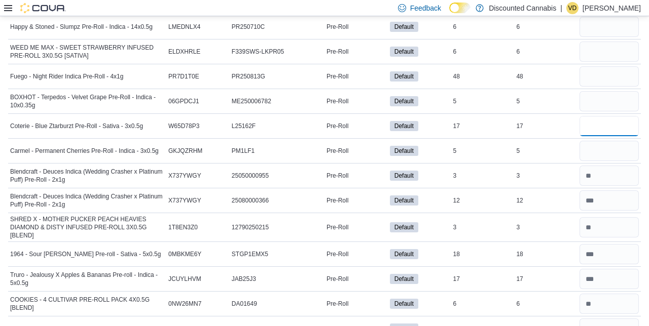
click at [599, 116] on input "number" at bounding box center [608, 126] width 59 height 20
click at [617, 91] on input "number" at bounding box center [608, 101] width 59 height 20
click at [626, 66] on input "number" at bounding box center [608, 76] width 59 height 20
click at [600, 42] on input "number" at bounding box center [608, 52] width 59 height 20
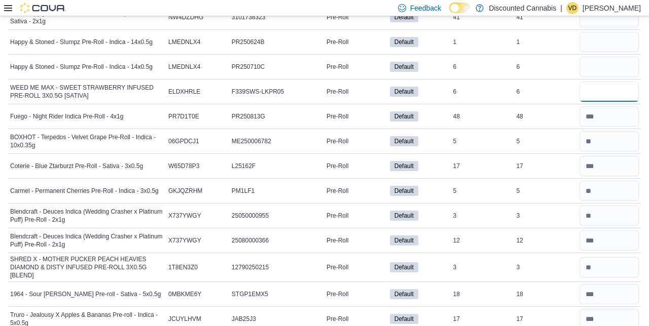
scroll to position [3200, 0]
click at [607, 57] on input "number" at bounding box center [608, 67] width 59 height 20
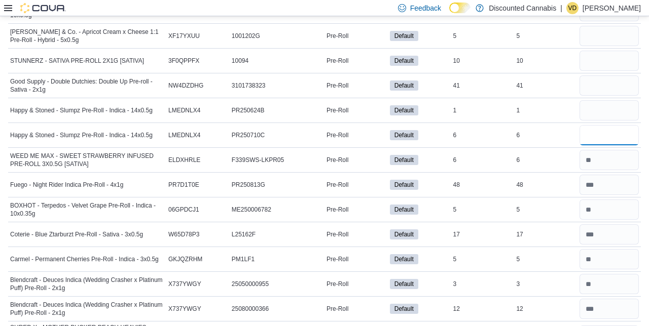
scroll to position [3126, 0]
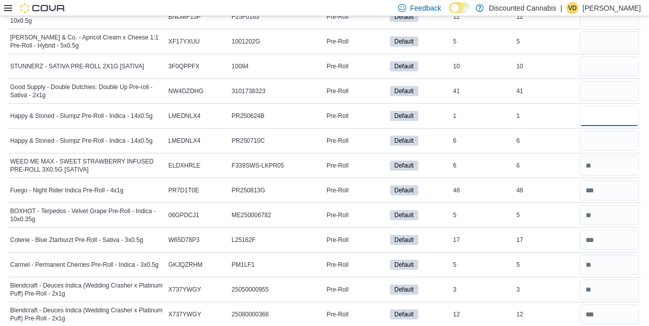
click at [604, 106] on input "number" at bounding box center [608, 116] width 59 height 20
click at [596, 81] on input "number" at bounding box center [608, 91] width 59 height 20
click at [600, 56] on input "number" at bounding box center [608, 66] width 59 height 20
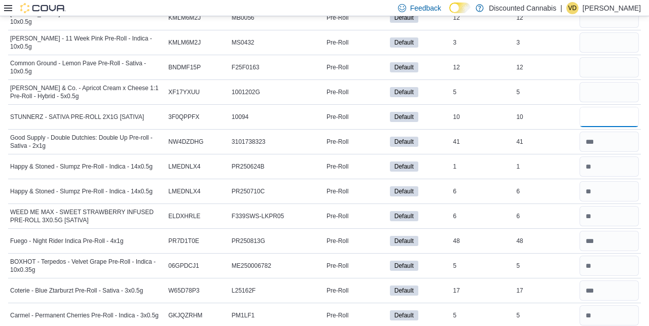
scroll to position [3075, 0]
click at [605, 107] on input "**" at bounding box center [608, 117] width 59 height 20
click at [616, 83] on input "number" at bounding box center [608, 93] width 59 height 20
click at [614, 58] on input "number" at bounding box center [608, 68] width 59 height 20
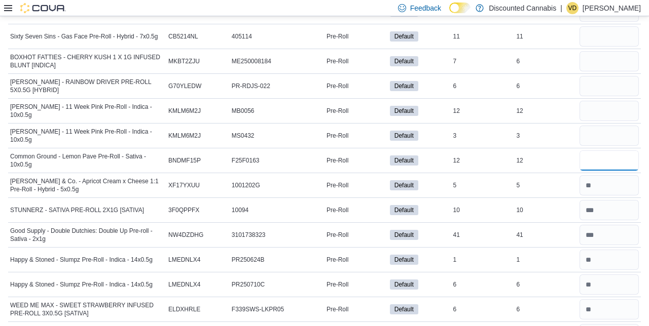
scroll to position [2978, 0]
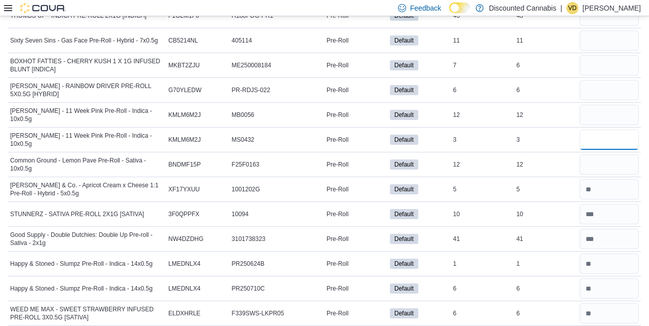
click at [603, 130] on input "number" at bounding box center [608, 140] width 59 height 20
click at [613, 105] on input "number" at bounding box center [608, 115] width 59 height 20
click at [612, 80] on input "number" at bounding box center [608, 90] width 59 height 20
click at [613, 55] on input "number" at bounding box center [608, 65] width 59 height 20
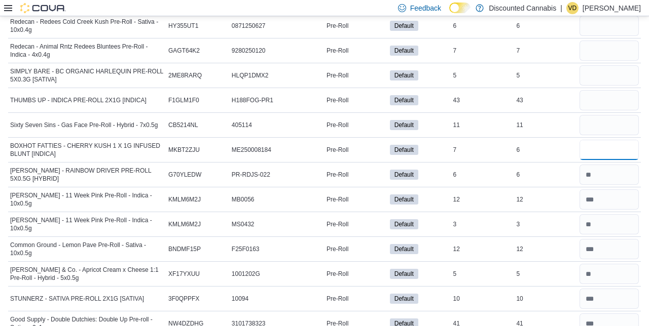
scroll to position [2889, 0]
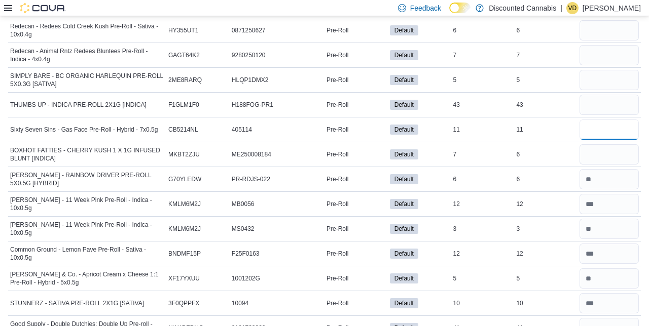
click at [614, 120] on input "number" at bounding box center [608, 130] width 59 height 20
click at [612, 95] on input "number" at bounding box center [608, 105] width 59 height 20
click at [611, 70] on input "number" at bounding box center [608, 80] width 59 height 20
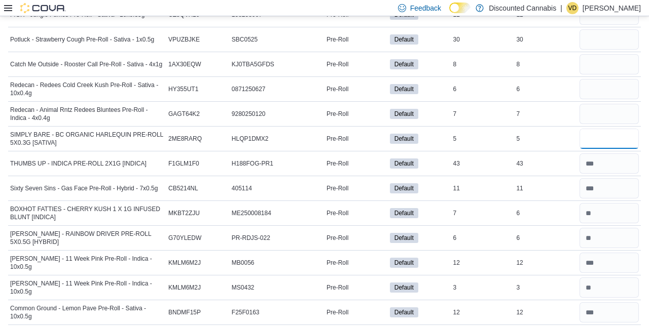
scroll to position [2823, 0]
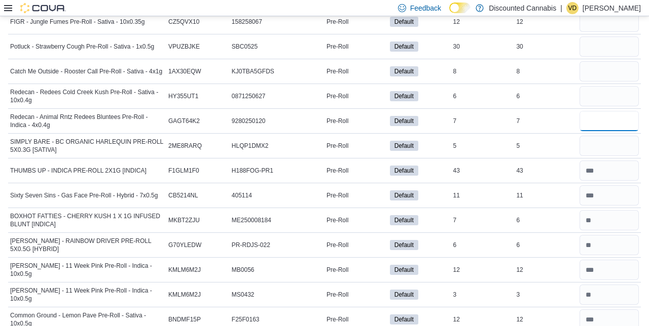
click at [618, 111] on input "number" at bounding box center [608, 121] width 59 height 20
click at [613, 86] on input "number" at bounding box center [608, 96] width 59 height 20
click at [603, 61] on input "number" at bounding box center [608, 71] width 59 height 20
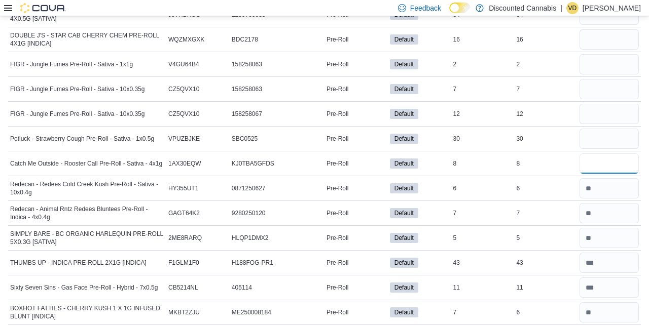
scroll to position [2731, 0]
click at [604, 129] on input "number" at bounding box center [608, 139] width 59 height 20
click at [601, 127] on div "**" at bounding box center [608, 139] width 63 height 24
click at [602, 104] on input "number" at bounding box center [608, 114] width 59 height 20
click at [584, 80] on input "number" at bounding box center [608, 90] width 59 height 20
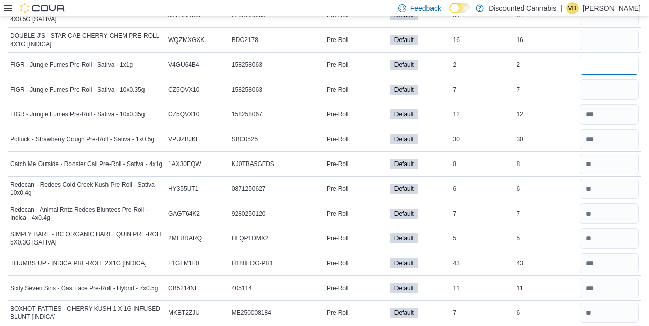
click at [613, 55] on input "number" at bounding box center [608, 65] width 59 height 20
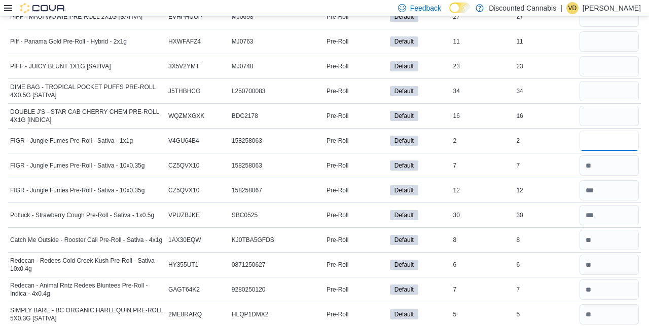
scroll to position [2648, 0]
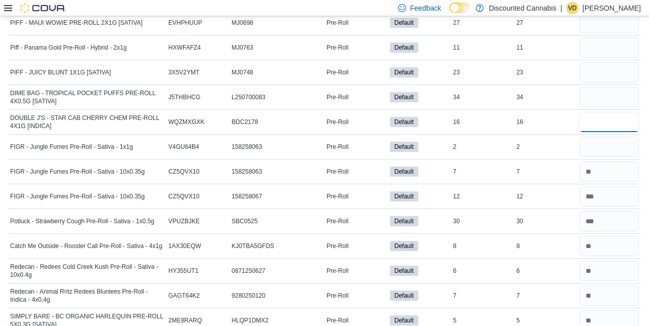
click at [611, 112] on input "number" at bounding box center [608, 122] width 59 height 20
click at [602, 87] on input "number" at bounding box center [608, 97] width 59 height 20
click at [601, 62] on input "number" at bounding box center [608, 72] width 59 height 20
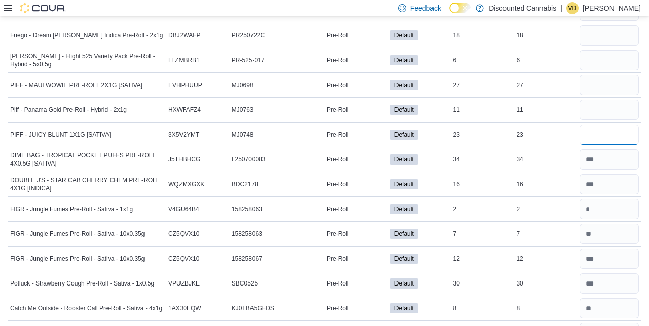
scroll to position [2579, 0]
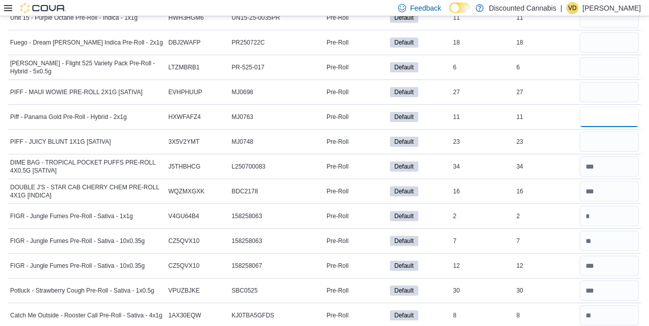
click at [596, 107] on input "number" at bounding box center [608, 117] width 59 height 20
click at [610, 82] on input "number" at bounding box center [608, 92] width 59 height 20
click at [607, 57] on input "number" at bounding box center [608, 67] width 59 height 20
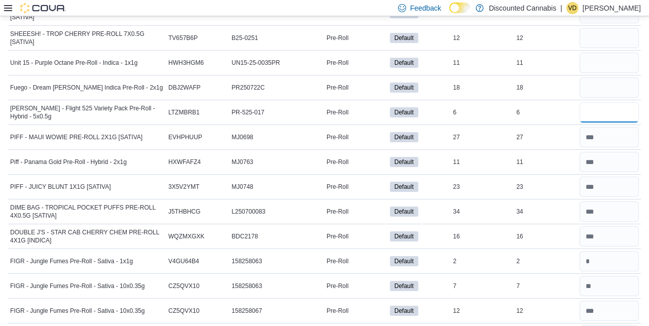
scroll to position [2502, 0]
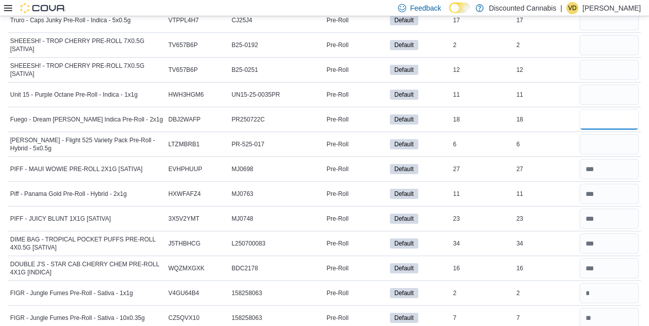
click at [612, 109] on input "number" at bounding box center [608, 119] width 59 height 20
click at [590, 85] on input "number" at bounding box center [608, 95] width 59 height 20
click at [603, 60] on input "number" at bounding box center [608, 70] width 59 height 20
click at [599, 35] on input "number" at bounding box center [608, 45] width 59 height 20
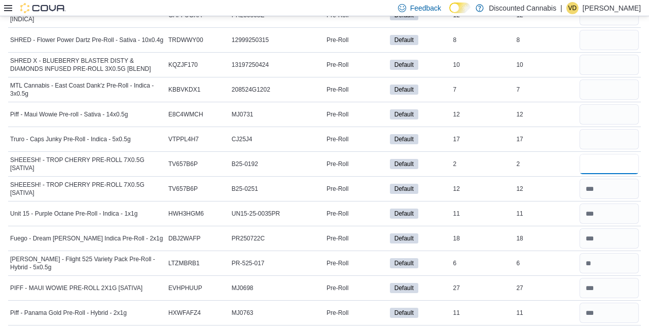
scroll to position [2381, 0]
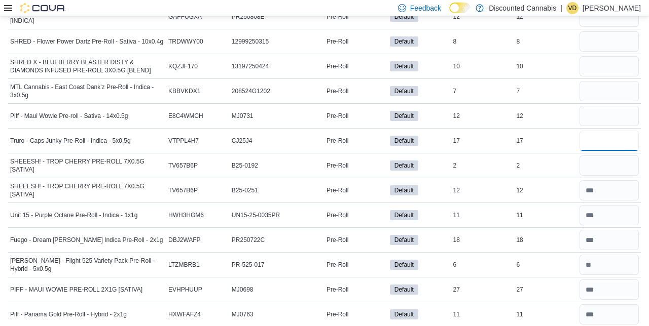
click at [597, 131] on input "number" at bounding box center [608, 141] width 59 height 20
click at [604, 129] on div "**" at bounding box center [608, 141] width 63 height 24
click at [613, 106] on input "number" at bounding box center [608, 116] width 59 height 20
click at [595, 81] on input "number" at bounding box center [608, 91] width 59 height 20
click at [613, 81] on input "number" at bounding box center [608, 91] width 59 height 20
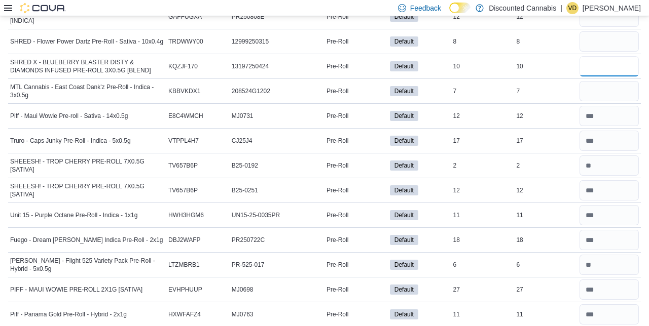
click at [604, 56] on input "number" at bounding box center [608, 66] width 59 height 20
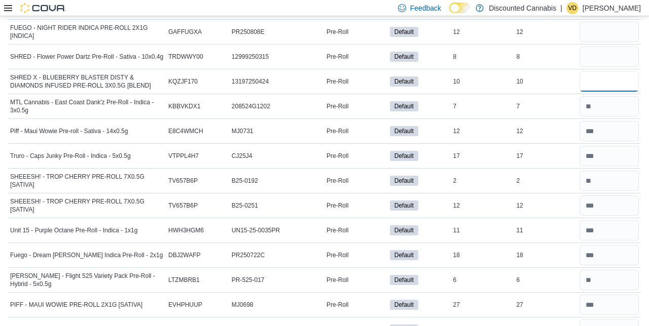
scroll to position [2313, 0]
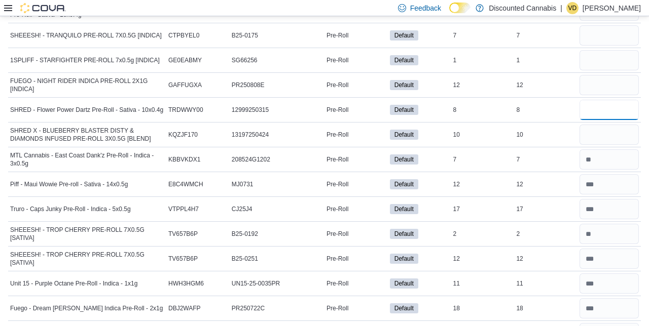
click at [609, 100] on input "number" at bounding box center [608, 110] width 59 height 20
click at [610, 75] on input "number" at bounding box center [608, 85] width 59 height 20
click at [624, 50] on input "number" at bounding box center [608, 60] width 59 height 20
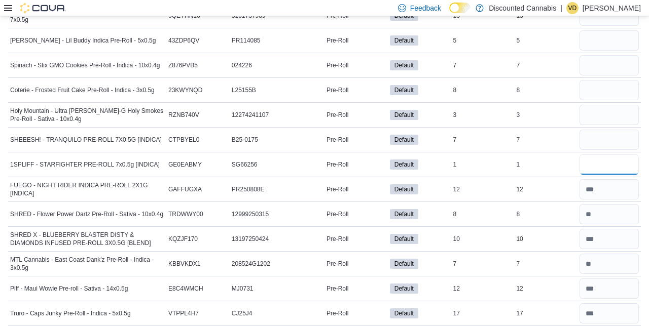
scroll to position [2207, 0]
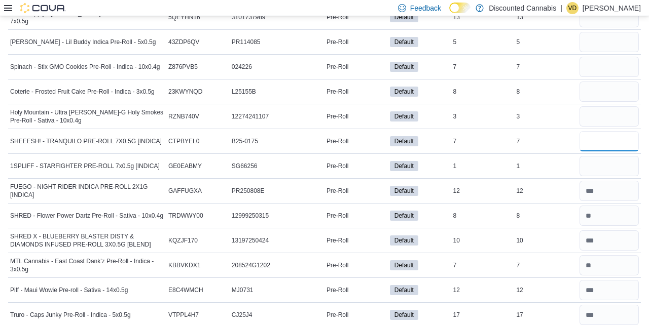
click at [626, 131] on input "number" at bounding box center [608, 141] width 59 height 20
click at [611, 107] on input "number" at bounding box center [608, 116] width 59 height 20
click at [619, 82] on input "number" at bounding box center [608, 92] width 59 height 20
click at [609, 80] on div "*" at bounding box center [608, 92] width 63 height 24
click at [612, 57] on input "number" at bounding box center [608, 67] width 59 height 20
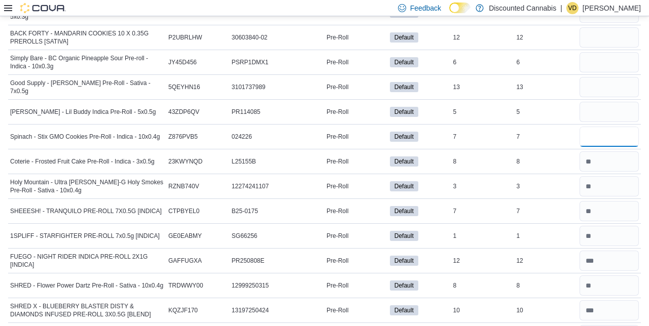
scroll to position [2135, 0]
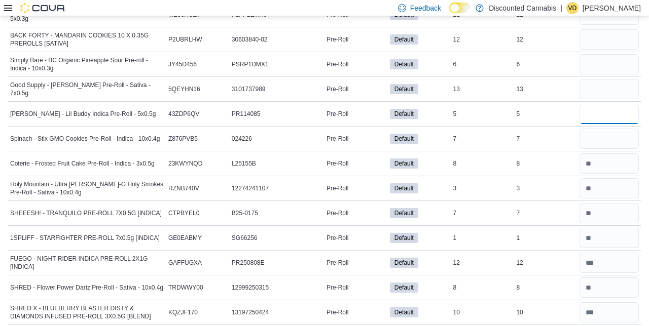
click at [630, 104] on input "number" at bounding box center [608, 114] width 59 height 20
click at [605, 79] on input "number" at bounding box center [608, 89] width 59 height 20
click at [609, 54] on input "number" at bounding box center [608, 64] width 59 height 20
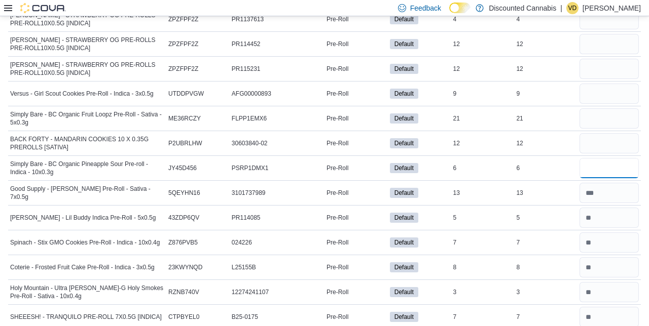
scroll to position [2030, 0]
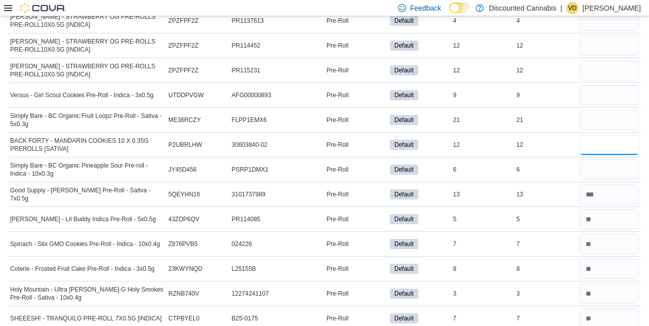
click at [604, 135] on input "number" at bounding box center [608, 145] width 59 height 20
click at [609, 110] on input "number" at bounding box center [608, 120] width 59 height 20
click at [619, 108] on div "**" at bounding box center [608, 120] width 63 height 24
click at [606, 89] on input "number" at bounding box center [608, 95] width 59 height 20
click at [605, 60] on input "number" at bounding box center [608, 70] width 59 height 20
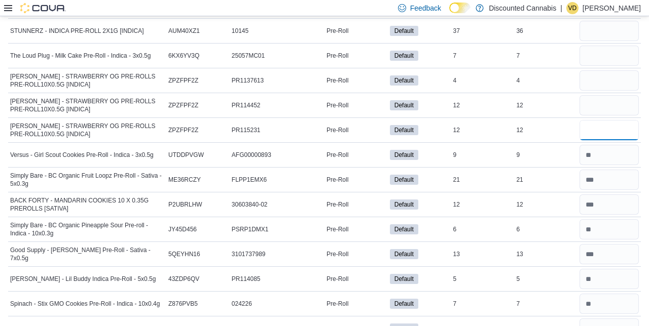
scroll to position [1968, 0]
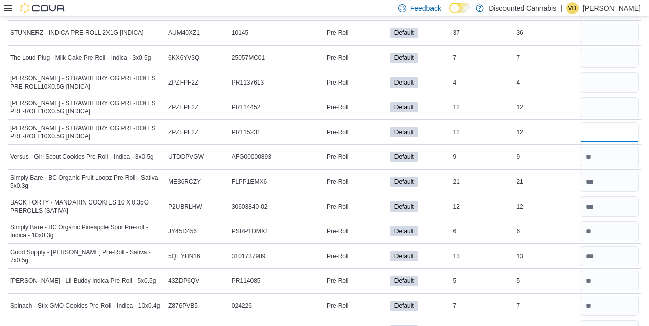
click at [602, 122] on input "**" at bounding box center [608, 132] width 59 height 20
click at [606, 97] on input "number" at bounding box center [608, 107] width 59 height 20
click at [613, 72] on input "number" at bounding box center [608, 82] width 59 height 20
click at [607, 48] on input "number" at bounding box center [608, 58] width 59 height 20
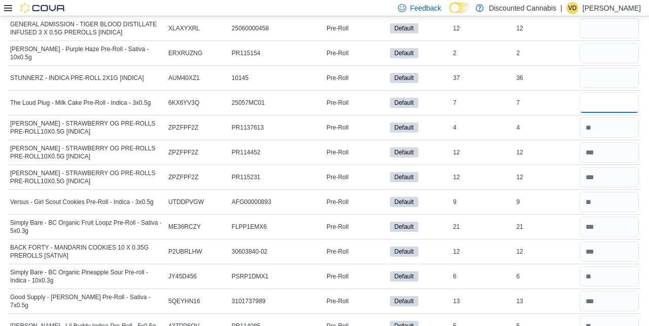
scroll to position [1921, 0]
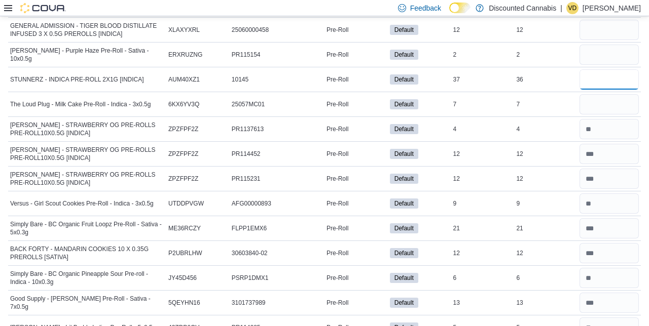
click at [602, 69] on input "number" at bounding box center [608, 79] width 59 height 20
click at [600, 45] on input "number" at bounding box center [608, 55] width 59 height 20
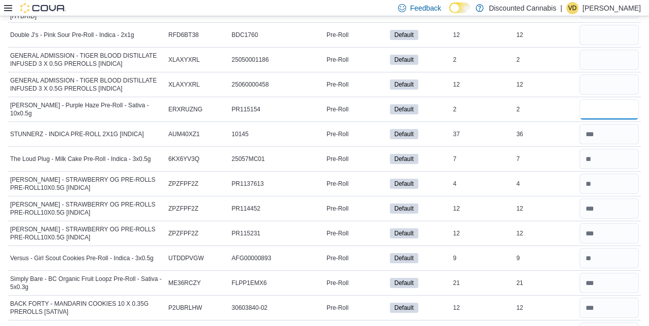
scroll to position [1866, 0]
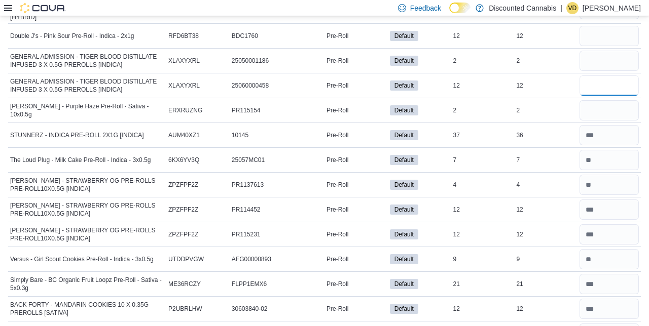
click at [613, 75] on input "number" at bounding box center [608, 85] width 59 height 20
click at [605, 75] on input "**" at bounding box center [608, 85] width 59 height 20
click at [610, 51] on input "number" at bounding box center [608, 61] width 59 height 20
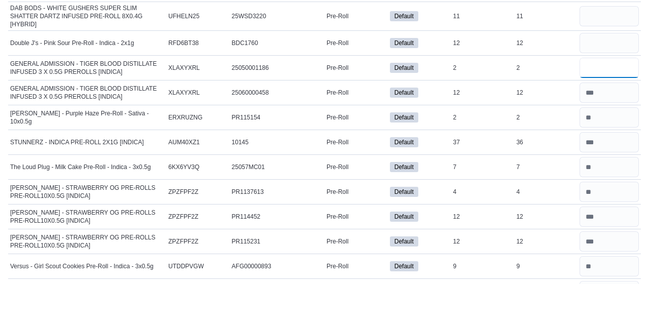
scroll to position [1812, 0]
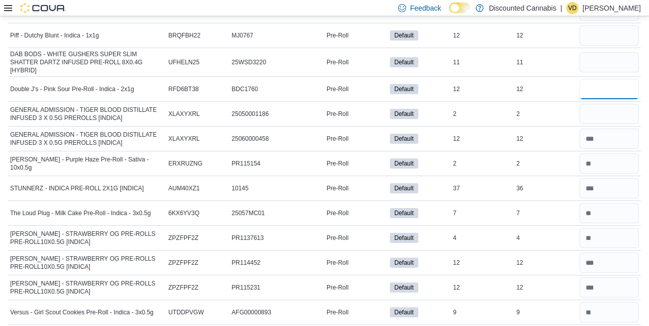
click at [603, 79] on input "number" at bounding box center [608, 89] width 59 height 20
click at [608, 52] on input "number" at bounding box center [608, 62] width 59 height 20
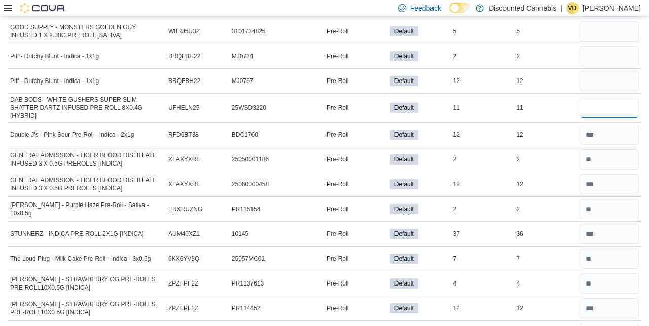
scroll to position [1766, 0]
click at [598, 74] on input "number" at bounding box center [608, 81] width 59 height 20
click at [604, 49] on input "number" at bounding box center [608, 57] width 59 height 20
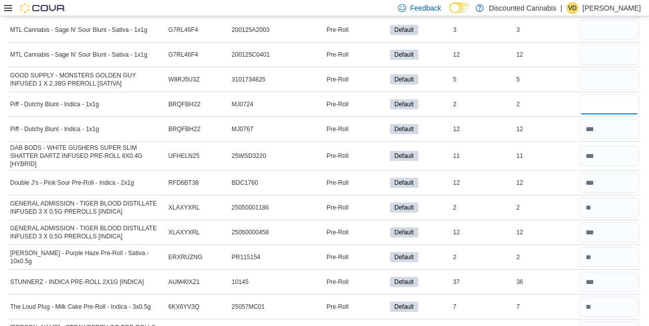
scroll to position [1717, 0]
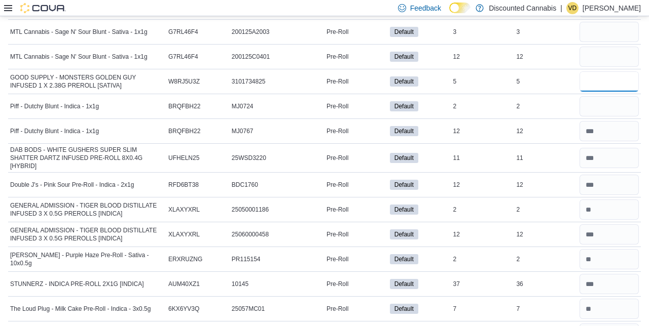
click at [599, 73] on input "number" at bounding box center [608, 81] width 59 height 20
click at [593, 49] on input "number" at bounding box center [608, 57] width 59 height 20
click at [606, 22] on input "number" at bounding box center [608, 32] width 59 height 20
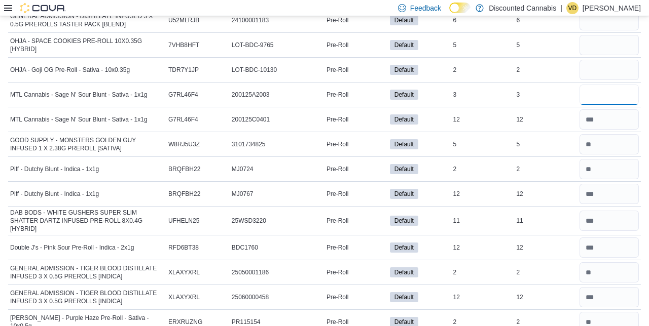
scroll to position [1649, 0]
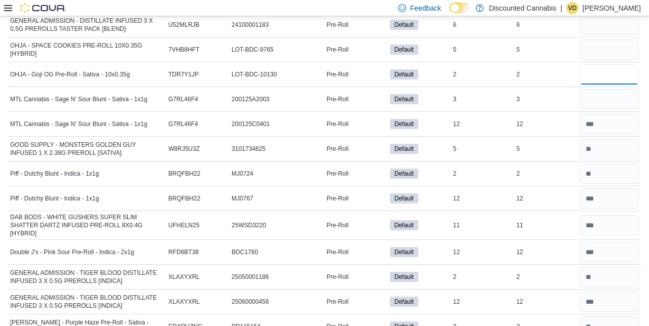
click at [607, 69] on input "number" at bounding box center [608, 74] width 59 height 20
click at [620, 42] on input "number" at bounding box center [608, 50] width 59 height 20
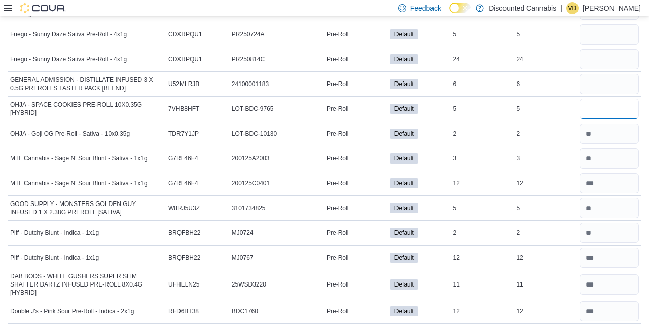
scroll to position [1583, 0]
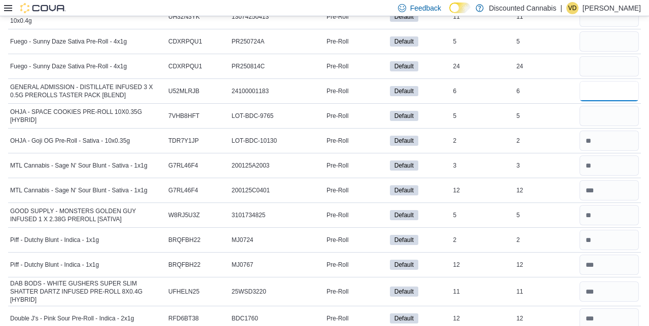
click at [608, 85] on input "number" at bounding box center [608, 91] width 59 height 20
click at [611, 60] on input "number" at bounding box center [608, 66] width 59 height 20
click at [591, 56] on input "**" at bounding box center [608, 66] width 59 height 20
click at [611, 34] on input "number" at bounding box center [608, 41] width 59 height 20
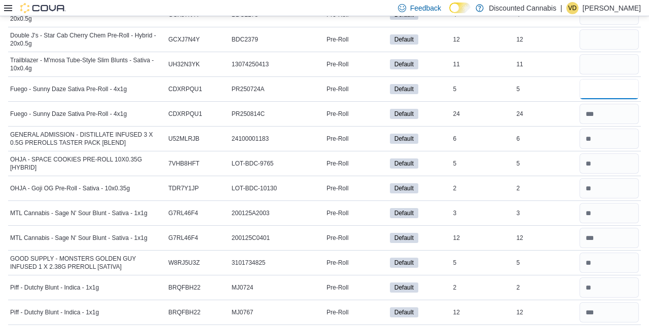
scroll to position [1504, 0]
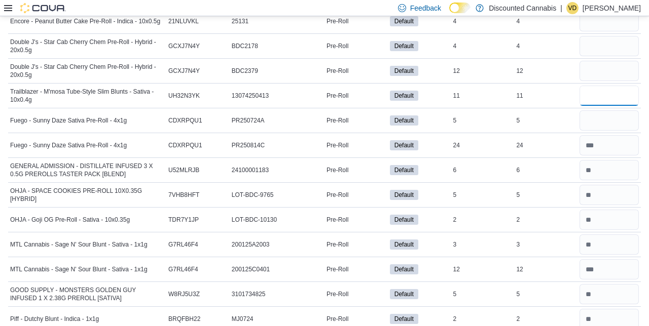
click at [606, 87] on input "number" at bounding box center [608, 96] width 59 height 20
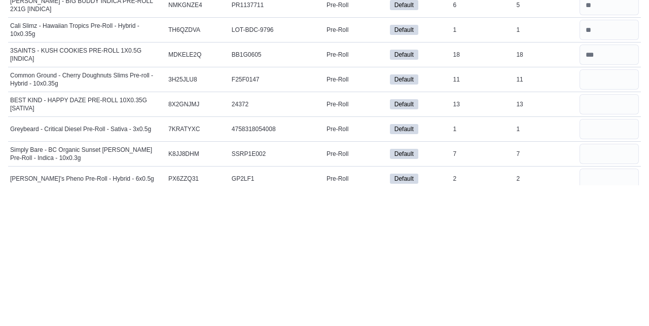
scroll to position [1032, 0]
click at [610, 218] on input "number" at bounding box center [608, 220] width 59 height 20
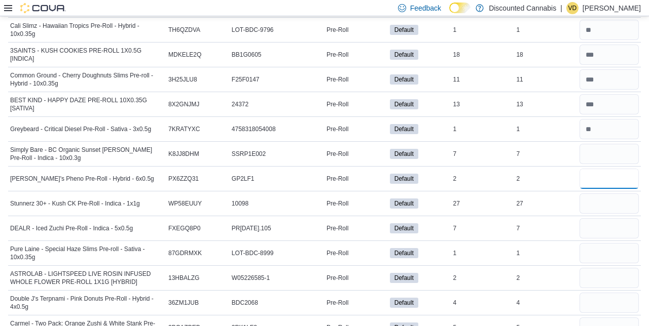
click at [600, 173] on input "number" at bounding box center [608, 179] width 59 height 20
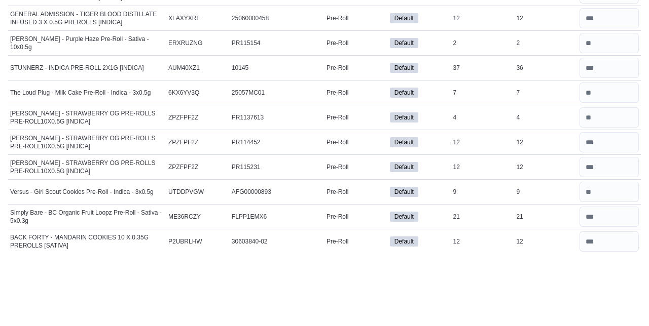
scroll to position [1750, 0]
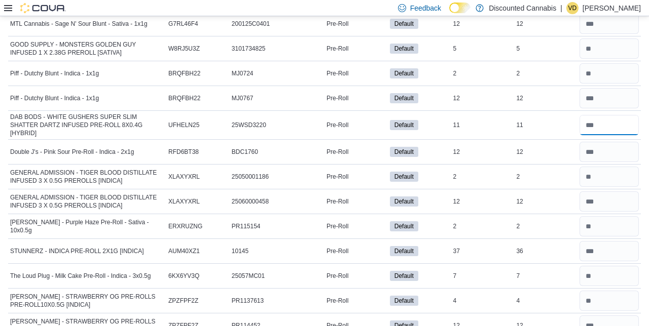
click at [631, 135] on input "number" at bounding box center [608, 125] width 59 height 20
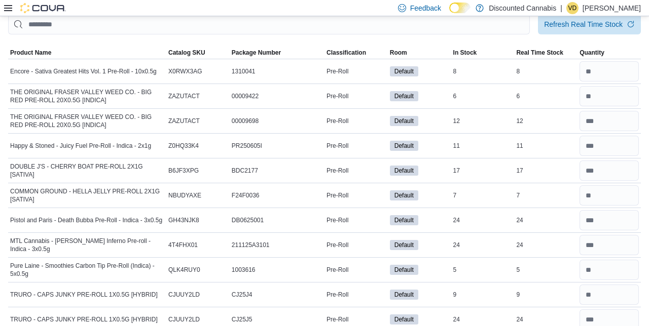
scroll to position [0, 0]
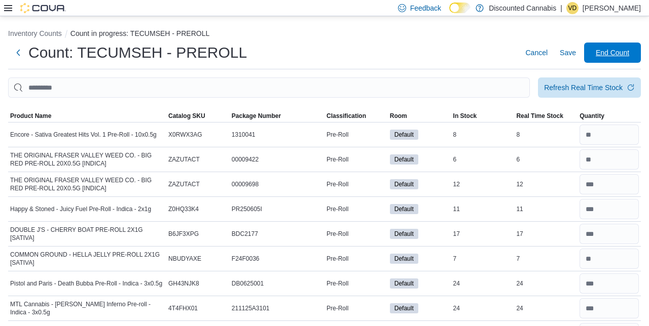
click at [616, 57] on span "End Count" at bounding box center [611, 53] width 33 height 10
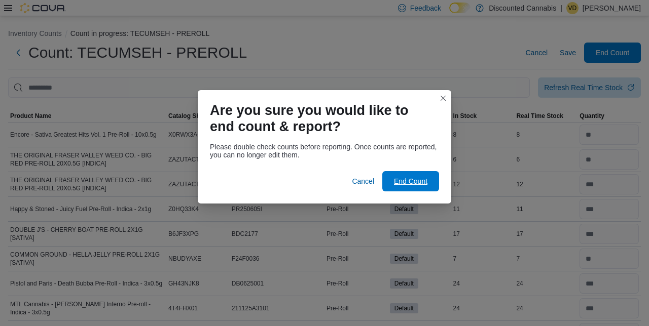
click at [405, 172] on span "End Count" at bounding box center [410, 181] width 45 height 20
click at [423, 183] on span "End Count" at bounding box center [410, 181] width 45 height 20
